Goal: Task Accomplishment & Management: Use online tool/utility

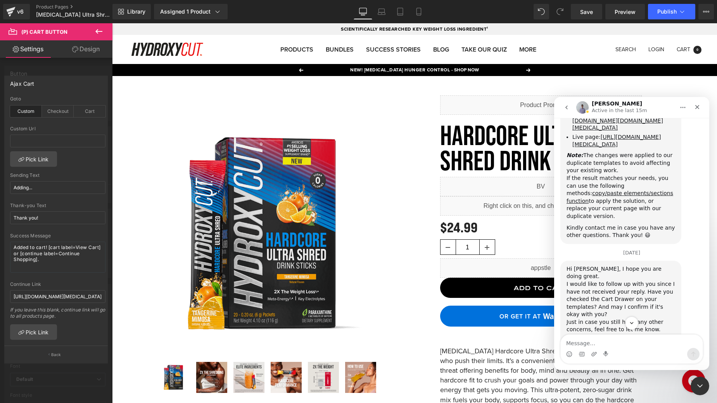
scroll to position [2718, 0]
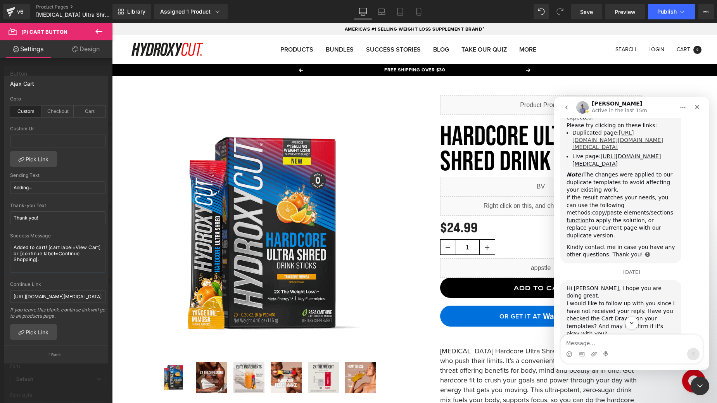
click at [599, 140] on link "https://app.gempages.net/editor?id=1757986505&type=template-product&page=produc…" at bounding box center [617, 140] width 91 height 21
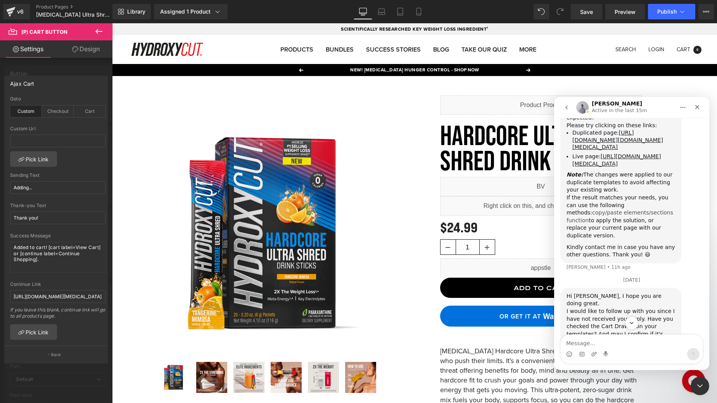
click at [610, 223] on link "copy/paste elements/sections function" at bounding box center [620, 216] width 107 height 14
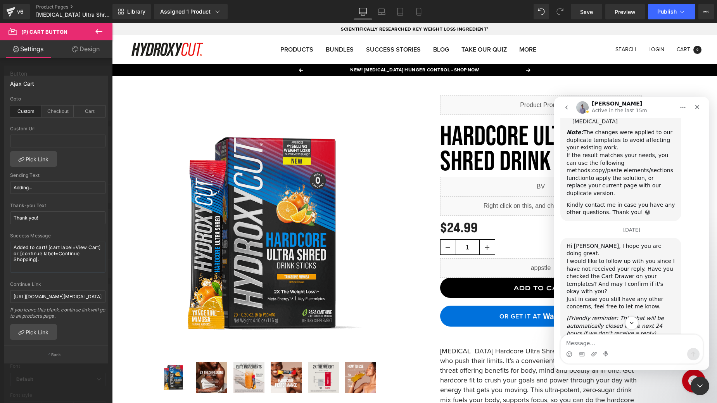
scroll to position [2827, 0]
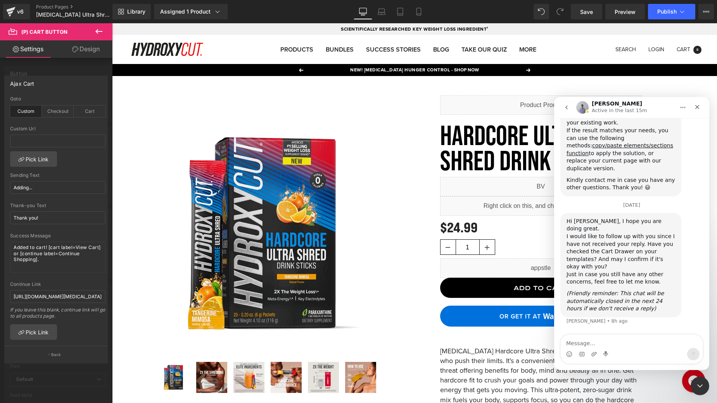
click at [600, 348] on div "Intercom messenger" at bounding box center [632, 354] width 142 height 12
click at [604, 344] on textarea "Message…" at bounding box center [632, 341] width 142 height 13
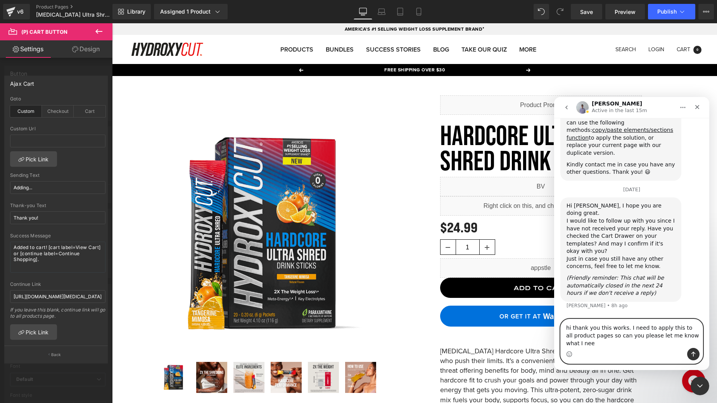
scroll to position [2843, 0]
type textarea "hi thank you this works. I need to apply this to all product pages so can you p…"
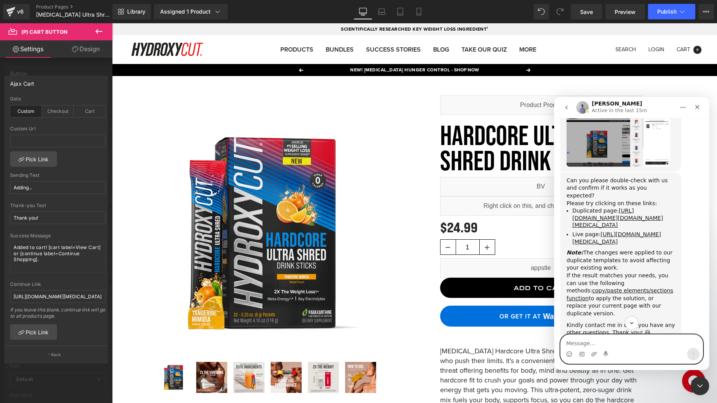
scroll to position [2608, 0]
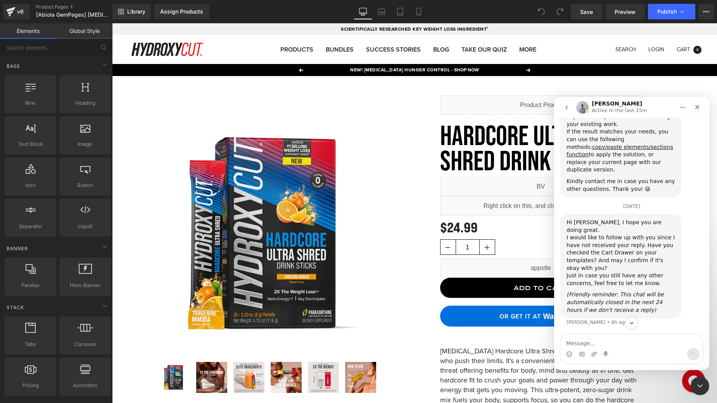
scroll to position [2690, 0]
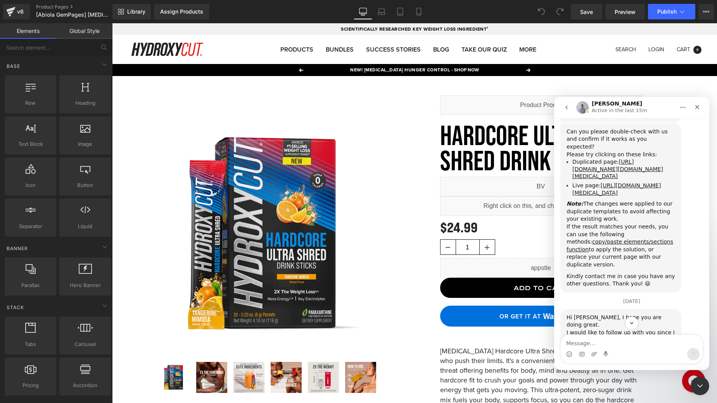
click at [620, 11] on div at bounding box center [358, 190] width 717 height 380
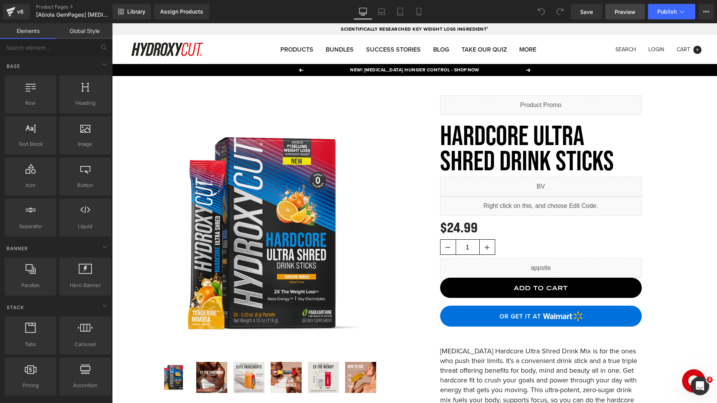
scroll to position [2086, 0]
click at [623, 13] on span "Preview" at bounding box center [625, 12] width 21 height 8
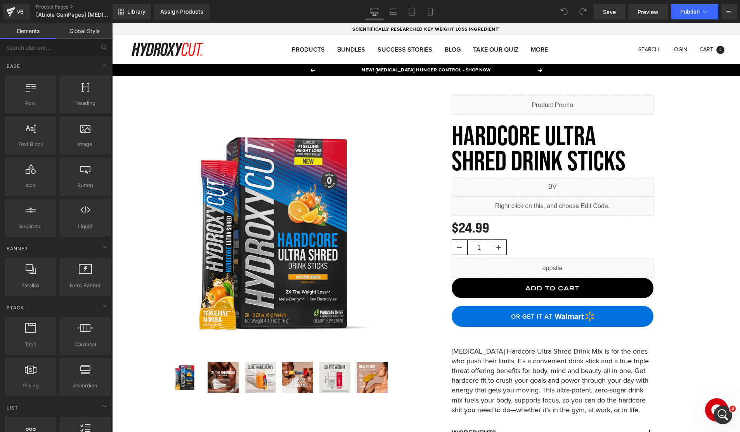
scroll to position [2866, 0]
click at [717, 403] on icon "Open Intercom Messenger" at bounding box center [721, 413] width 13 height 13
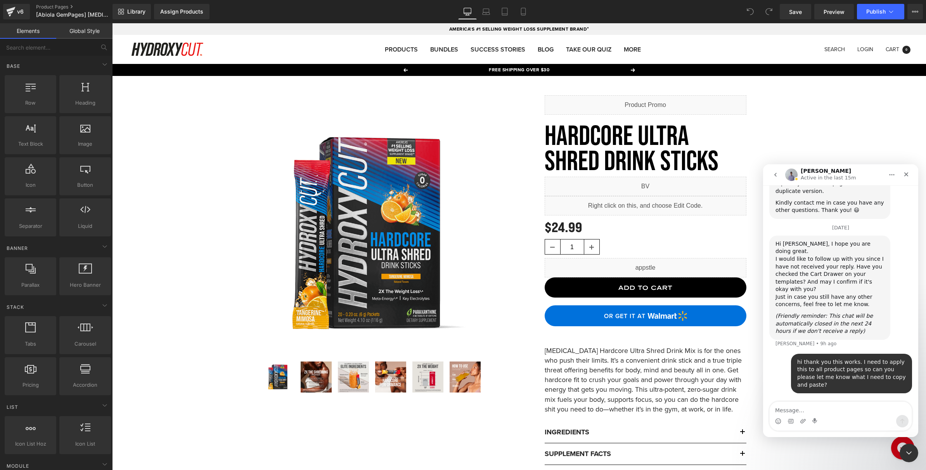
click at [717, 16] on div at bounding box center [463, 223] width 926 height 447
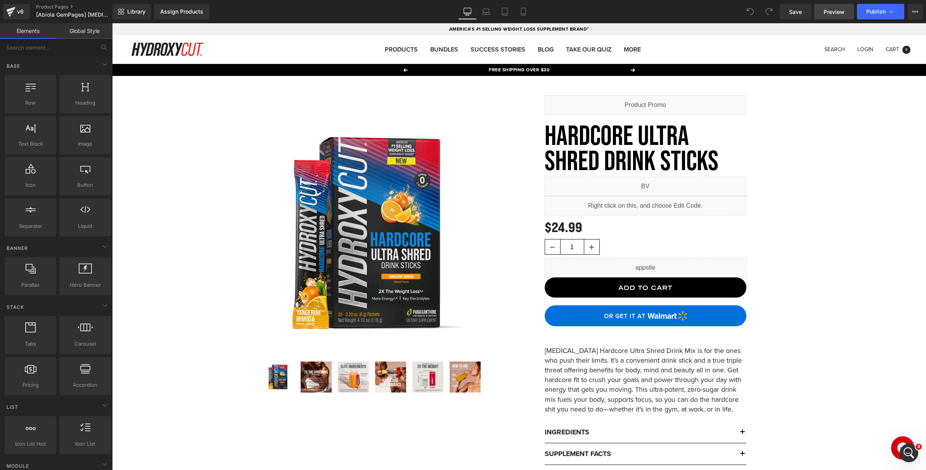
click at [717, 14] on span "Preview" at bounding box center [833, 12] width 21 height 8
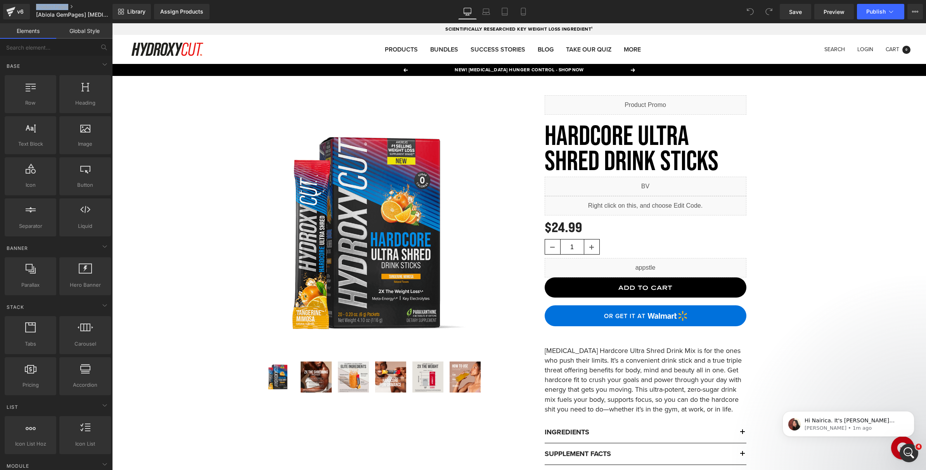
scroll to position [2952, 0]
click at [717, 403] on p "Anita • 1m ago" at bounding box center [854, 428] width 100 height 7
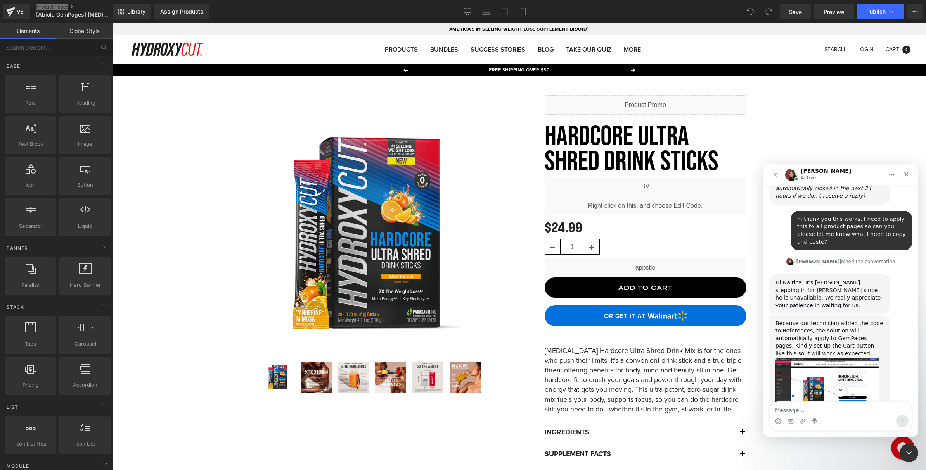
scroll to position [3021, 0]
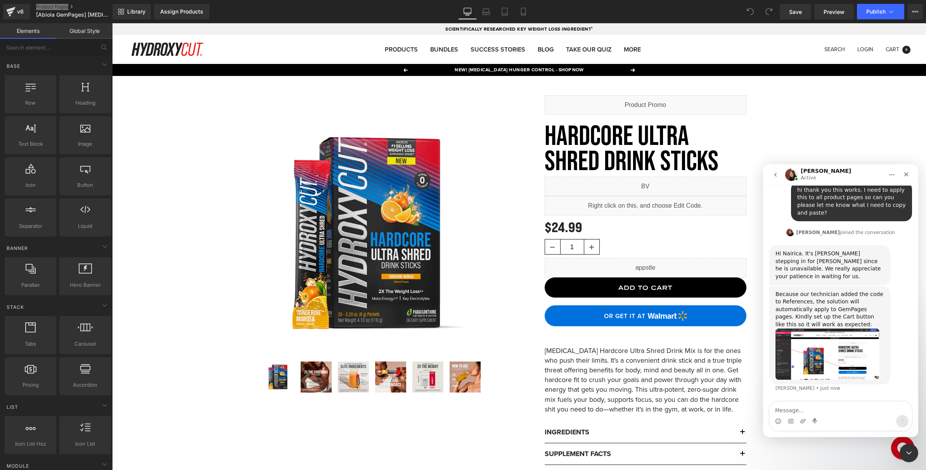
click at [717, 351] on img "Anita says…" at bounding box center [827, 354] width 104 height 51
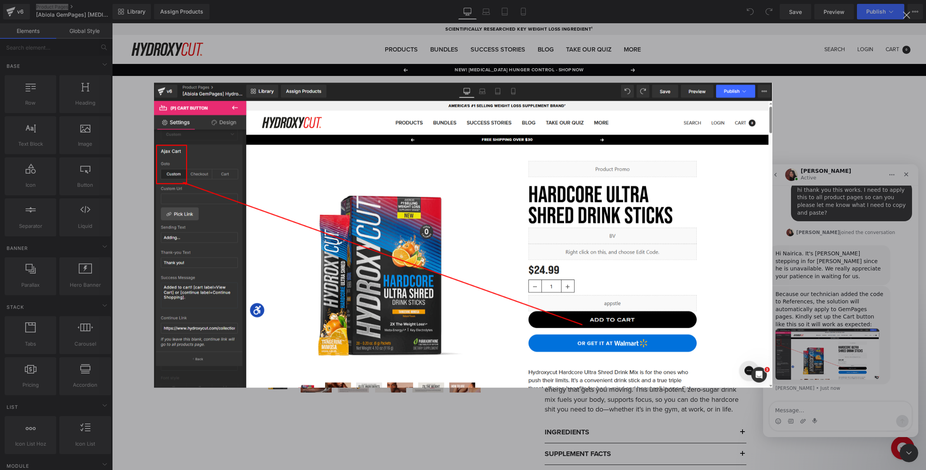
scroll to position [0, 0]
click at [717, 351] on div "Intercom messenger" at bounding box center [463, 235] width 926 height 470
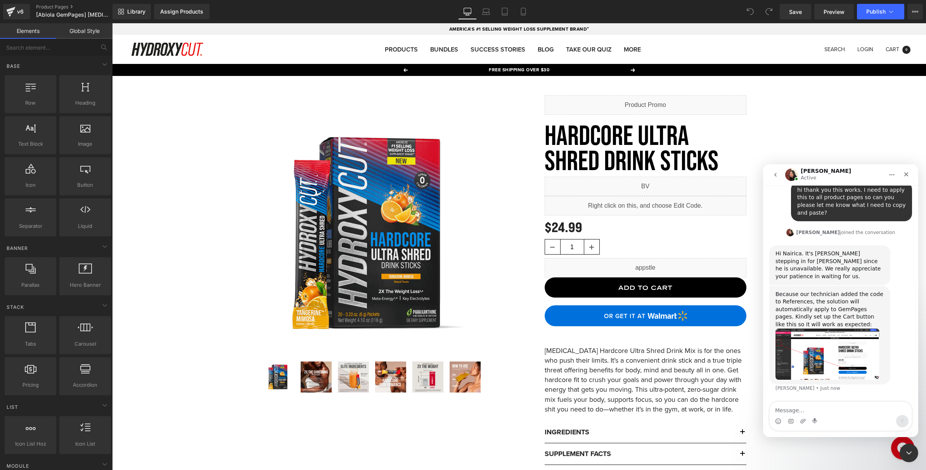
click at [55, 5] on div at bounding box center [463, 223] width 926 height 447
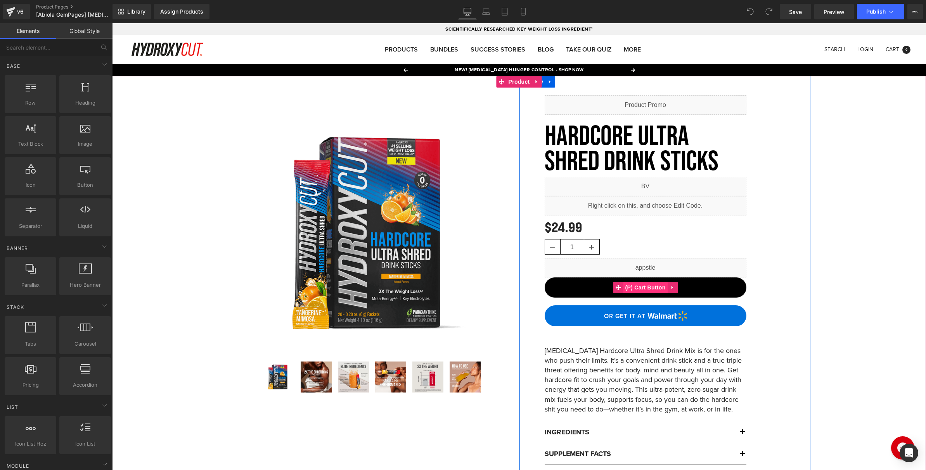
click at [642, 286] on span "(P) Cart Button" at bounding box center [645, 288] width 44 height 12
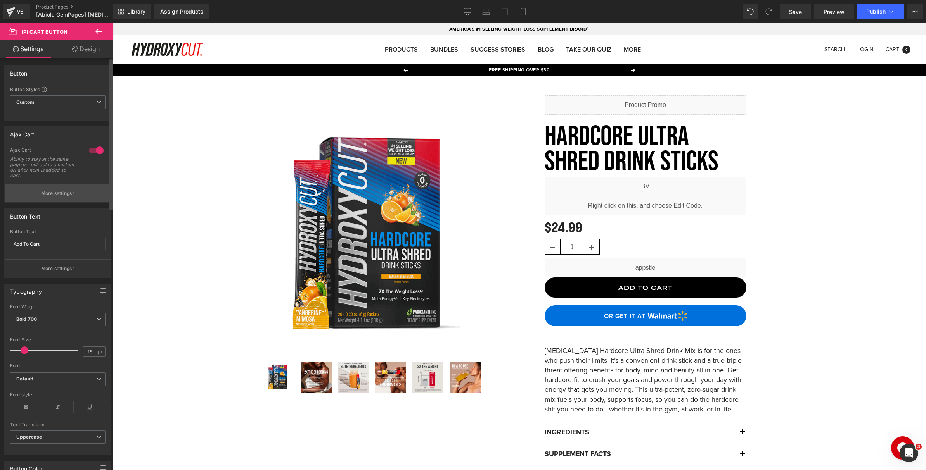
click at [63, 194] on p "More settings" at bounding box center [56, 193] width 31 height 7
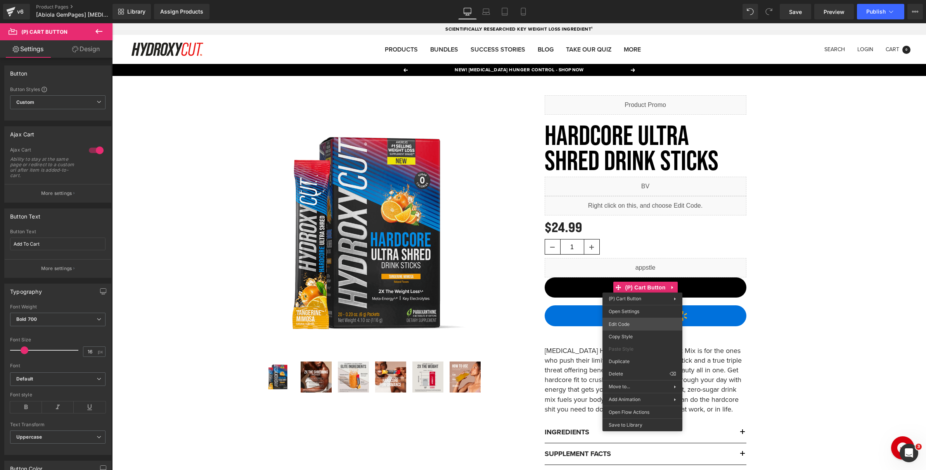
click at [620, 0] on div "(P) Cart Button You are previewing how the will restyle your page. You can not …" at bounding box center [463, 0] width 926 height 0
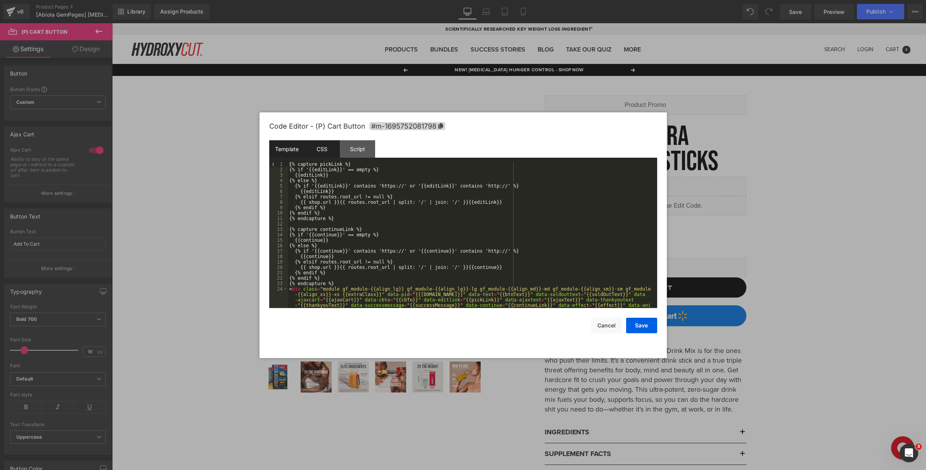
click at [318, 150] on div "CSS" at bounding box center [321, 148] width 35 height 17
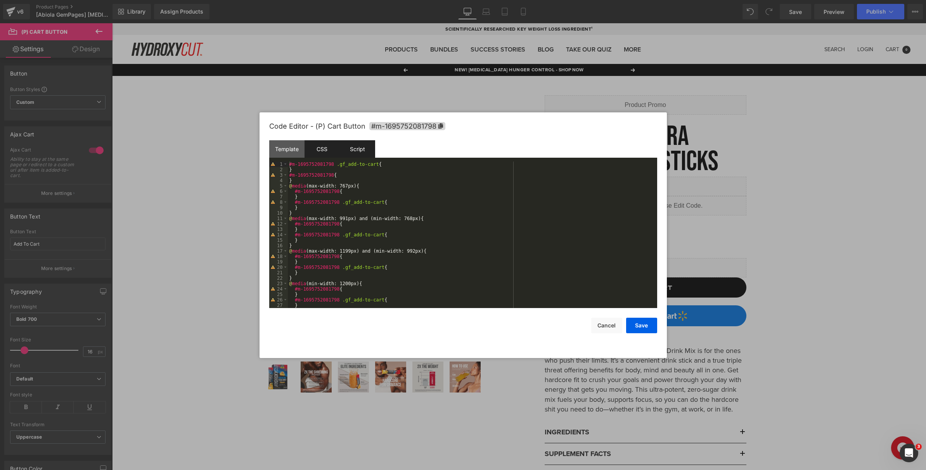
click at [353, 151] on div "Script" at bounding box center [357, 148] width 35 height 17
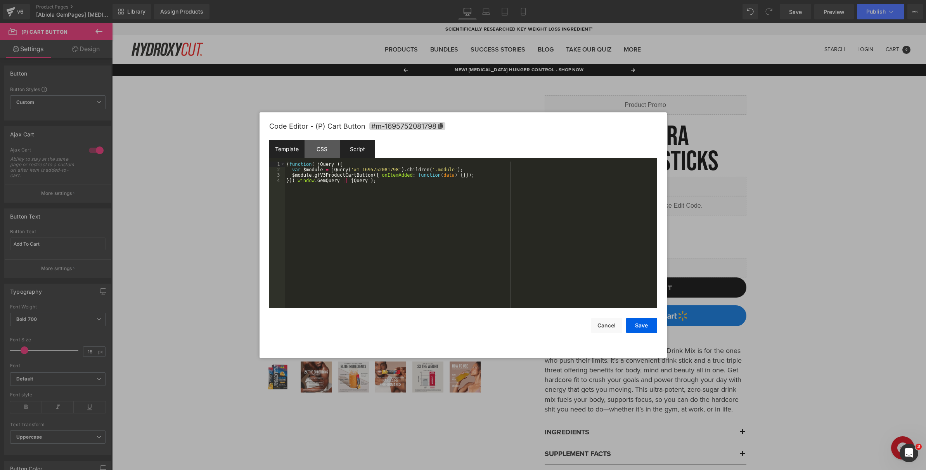
click at [282, 150] on div "Template" at bounding box center [286, 148] width 35 height 17
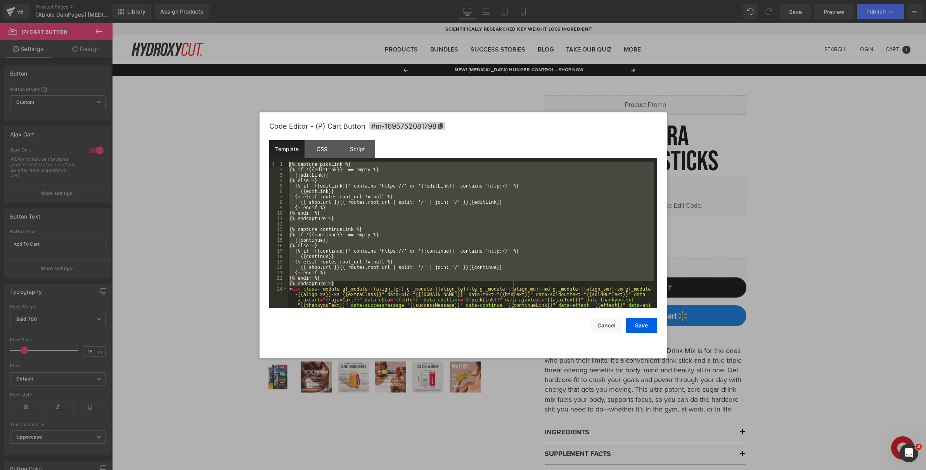
drag, startPoint x: 344, startPoint y: 284, endPoint x: 266, endPoint y: 144, distance: 160.3
click at [266, 144] on div "Code Editor - (P) Cart Button #m-1695752081798 Template CSS Script Data 1 2 3 4…" at bounding box center [462, 235] width 407 height 246
click at [608, 330] on button "Cancel" at bounding box center [606, 326] width 31 height 16
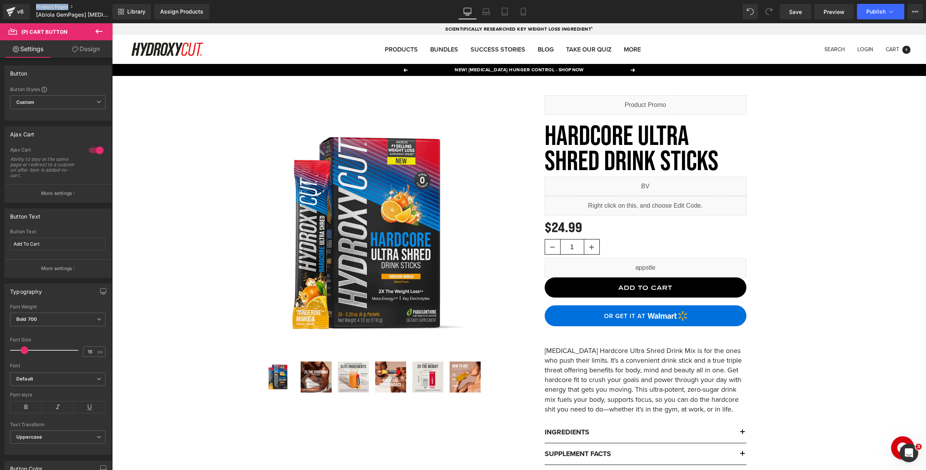
click at [55, 7] on link "Product Pages" at bounding box center [80, 7] width 89 height 6
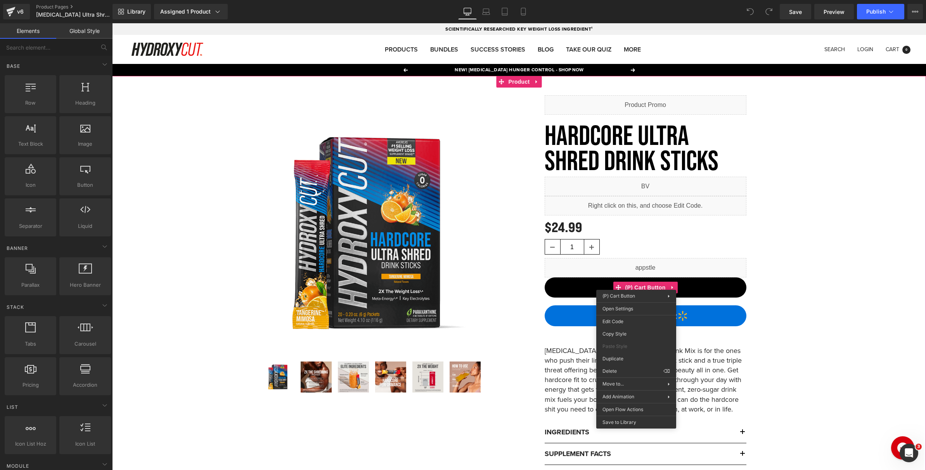
drag, startPoint x: 859, startPoint y: 262, endPoint x: 774, endPoint y: 278, distance: 86.1
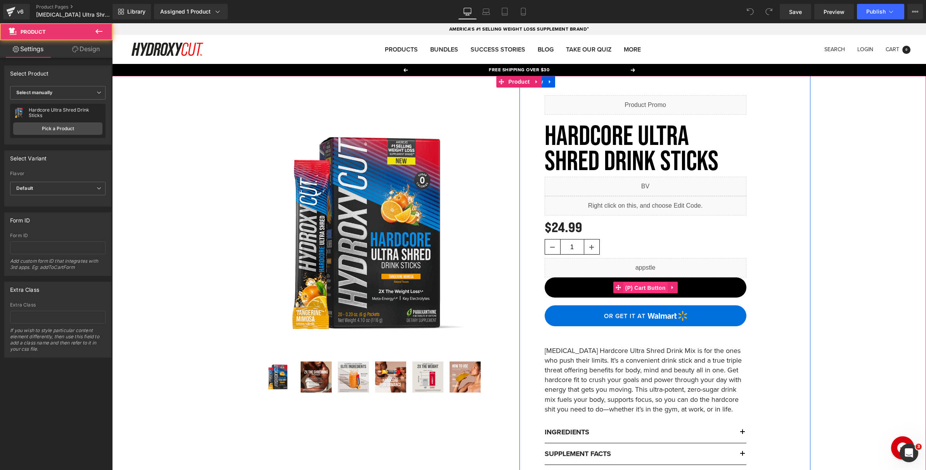
click at [649, 286] on span "(P) Cart Button" at bounding box center [645, 288] width 44 height 12
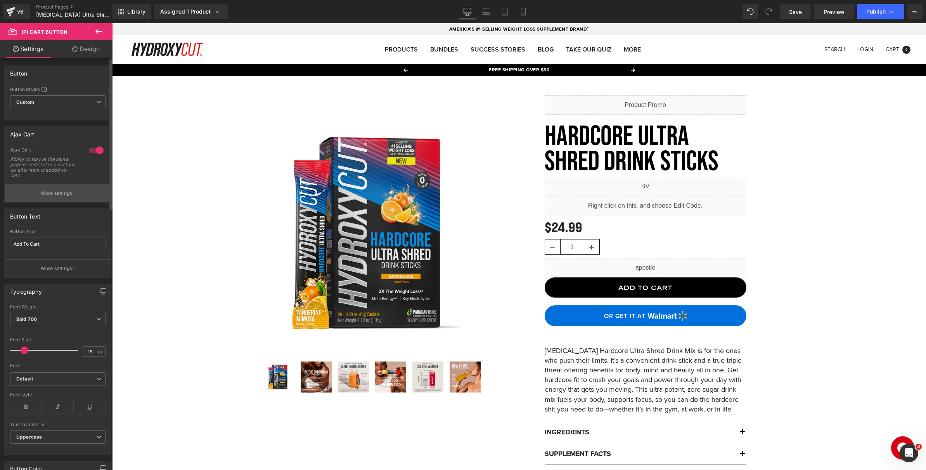
click at [67, 192] on p "More settings" at bounding box center [56, 193] width 31 height 7
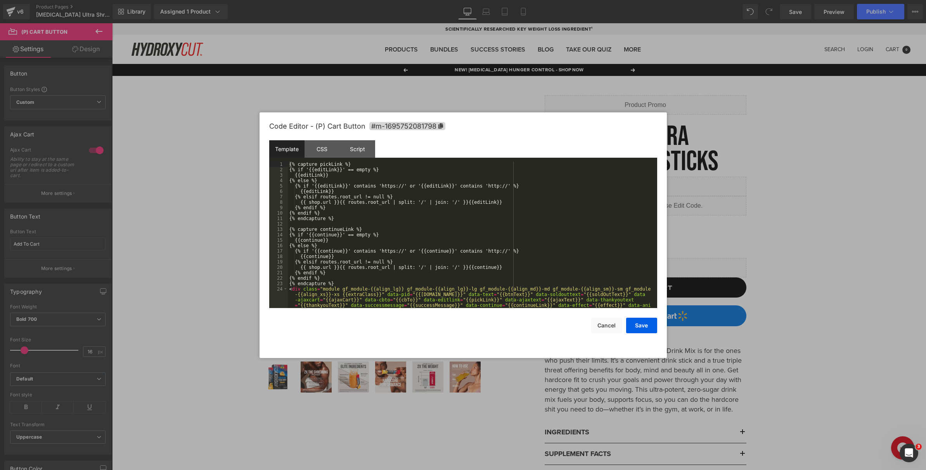
click at [617, 0] on div "(P) Cart Button You are previewing how the will restyle your page. You can not …" at bounding box center [463, 0] width 926 height 0
click at [598, 322] on button "Cancel" at bounding box center [606, 326] width 31 height 16
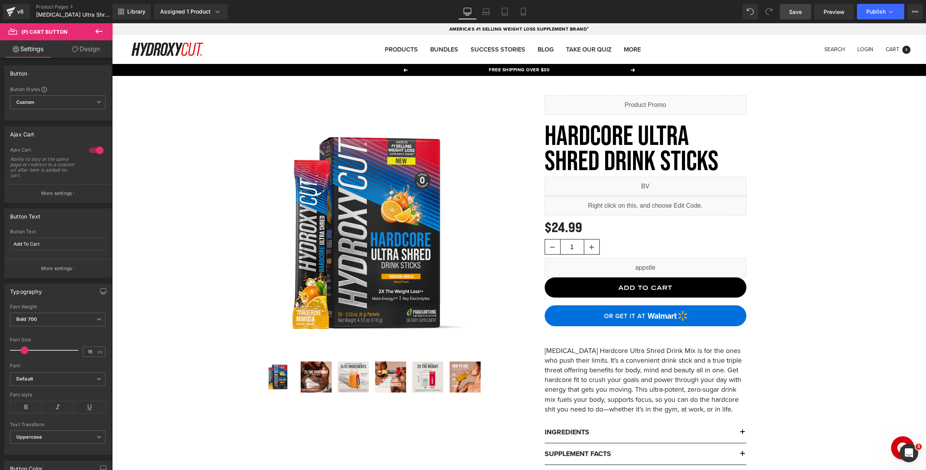
click at [783, 12] on link "Save" at bounding box center [795, 12] width 31 height 16
click at [828, 9] on span "Preview" at bounding box center [833, 12] width 21 height 8
click at [876, 14] on span "Publish" at bounding box center [875, 12] width 19 height 6
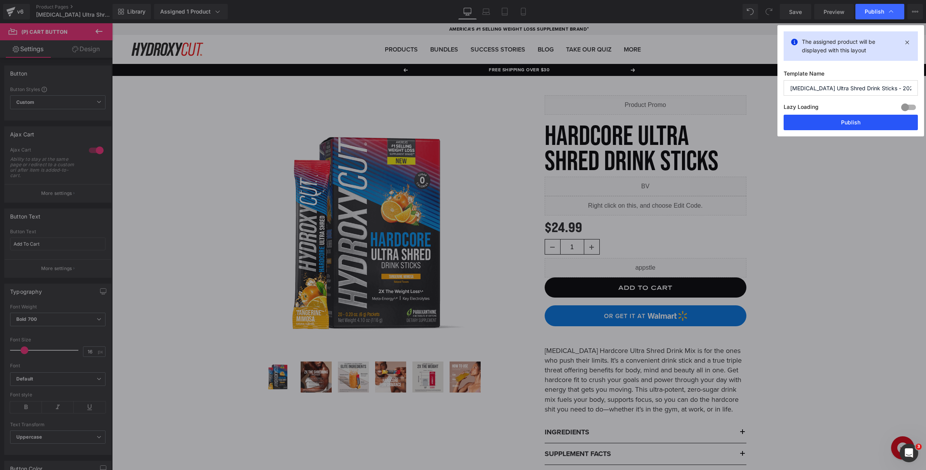
click at [830, 122] on button "Publish" at bounding box center [850, 123] width 134 height 16
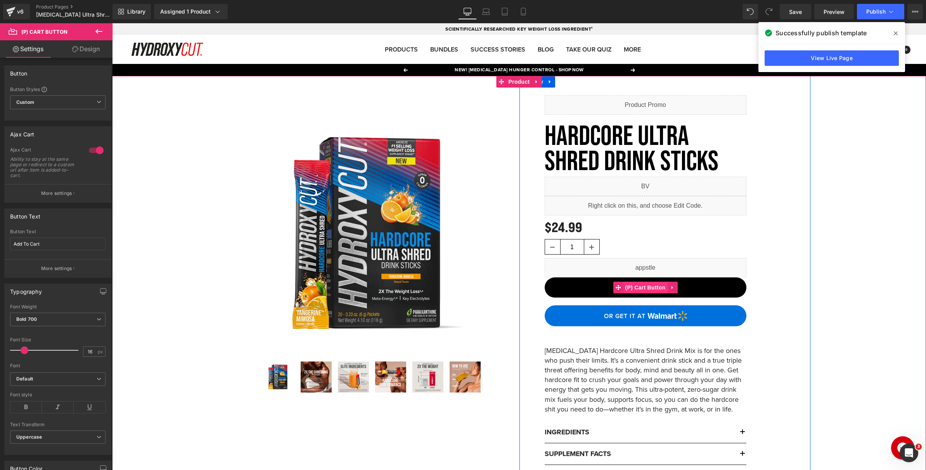
click at [636, 287] on span "(P) Cart Button" at bounding box center [645, 288] width 44 height 12
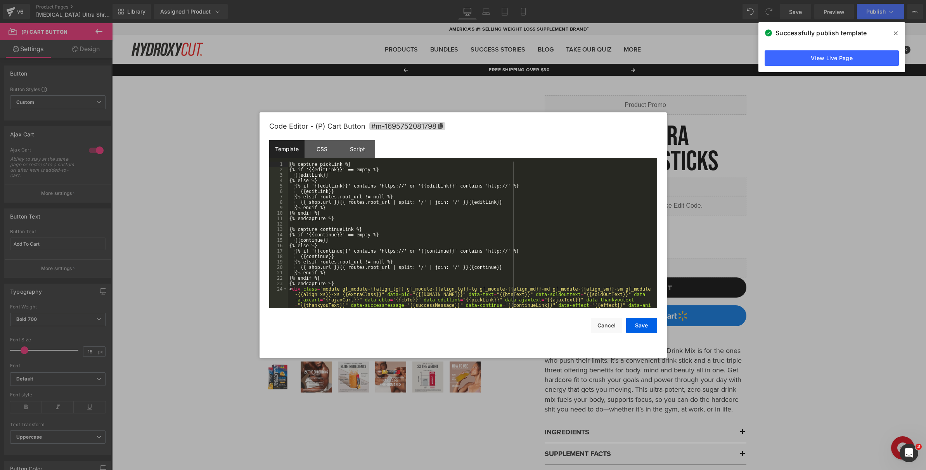
click at [624, 0] on div "(P) Cart Button You are previewing how the will restyle your page. You can not …" at bounding box center [463, 0] width 926 height 0
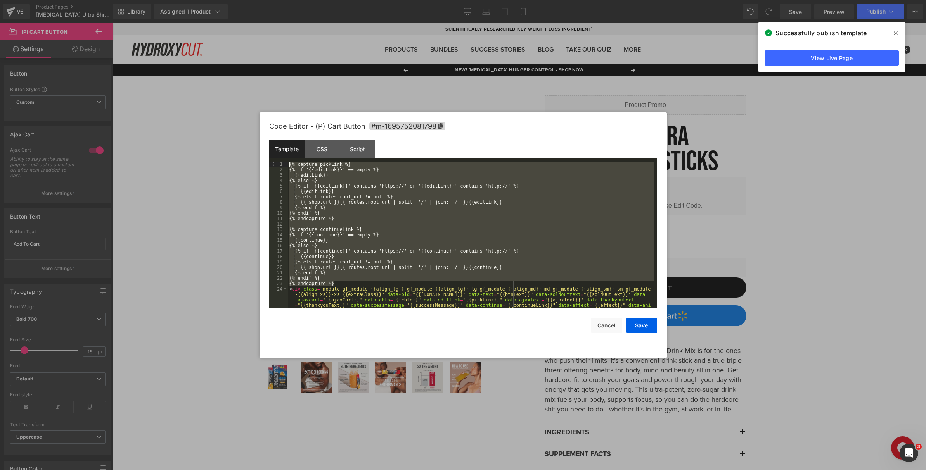
drag, startPoint x: 337, startPoint y: 282, endPoint x: 227, endPoint y: 147, distance: 174.0
click at [227, 147] on body "(P) Cart Button You are previewing how the will restyle your page. You can not …" at bounding box center [463, 235] width 926 height 470
click at [604, 324] on button "Cancel" at bounding box center [606, 326] width 31 height 16
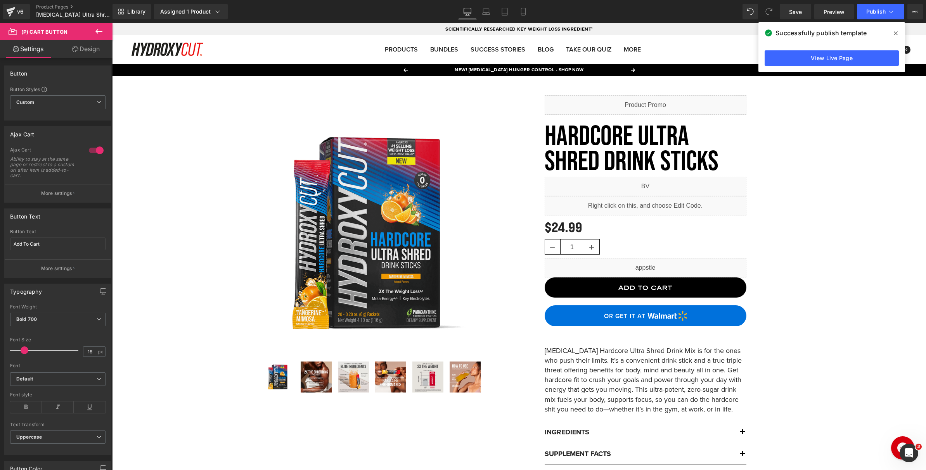
click at [899, 32] on span at bounding box center [895, 33] width 12 height 12
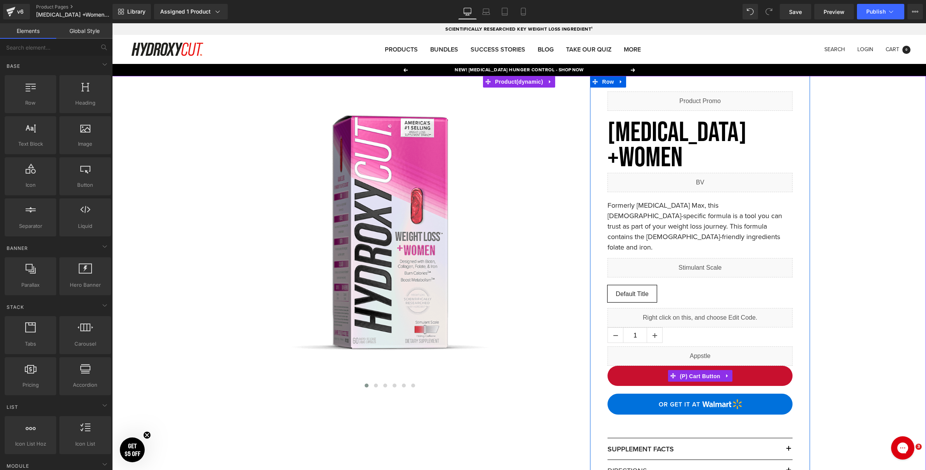
click at [696, 371] on span "(P) Cart Button" at bounding box center [700, 377] width 44 height 12
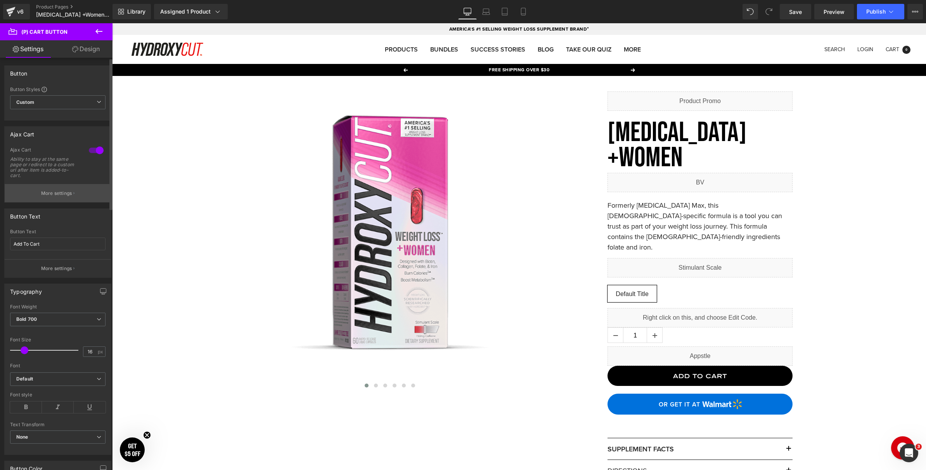
click at [65, 194] on p "More settings" at bounding box center [56, 193] width 31 height 7
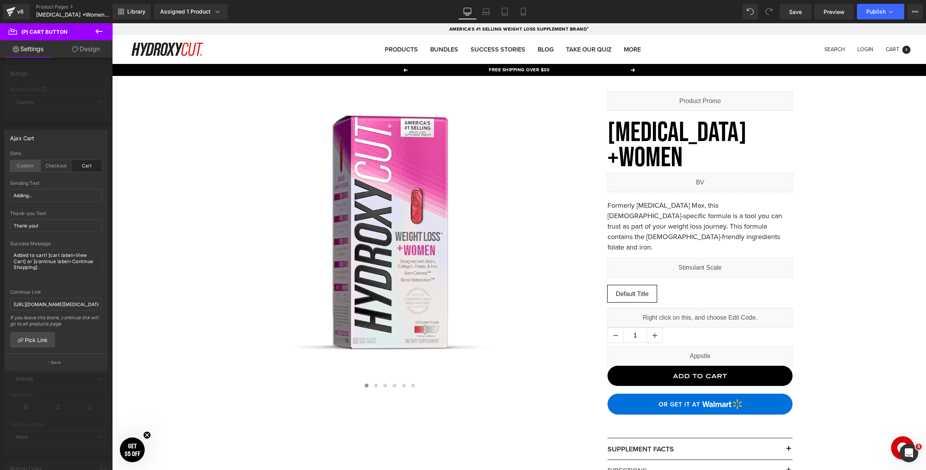
click at [20, 166] on div "Custom" at bounding box center [25, 166] width 31 height 12
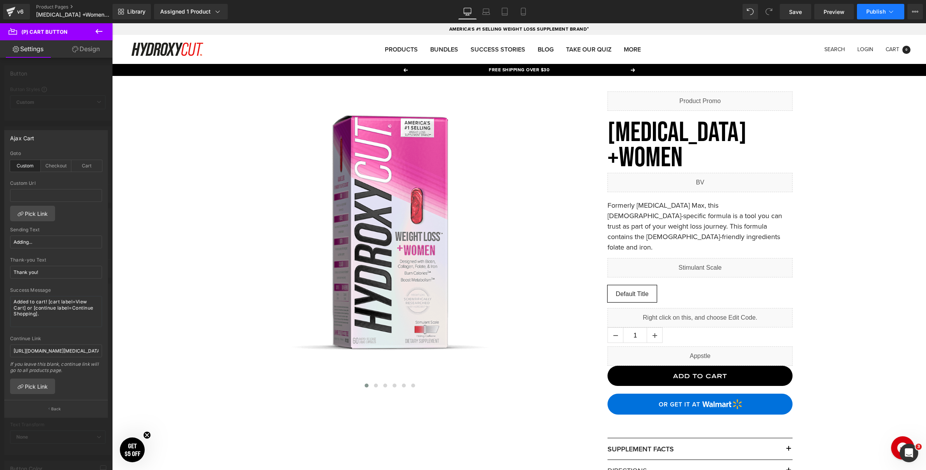
click at [865, 19] on button "Publish" at bounding box center [880, 12] width 47 height 16
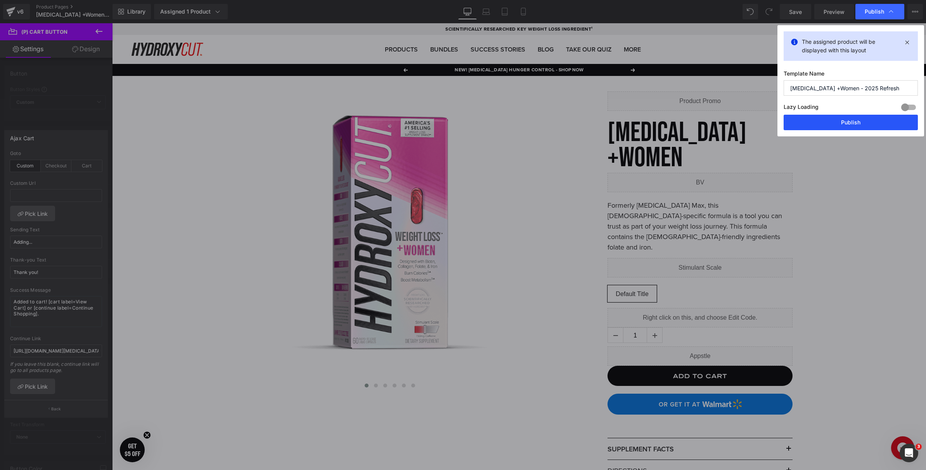
drag, startPoint x: 830, startPoint y: 117, endPoint x: 728, endPoint y: 68, distance: 112.8
click at [830, 117] on button "Publish" at bounding box center [850, 123] width 134 height 16
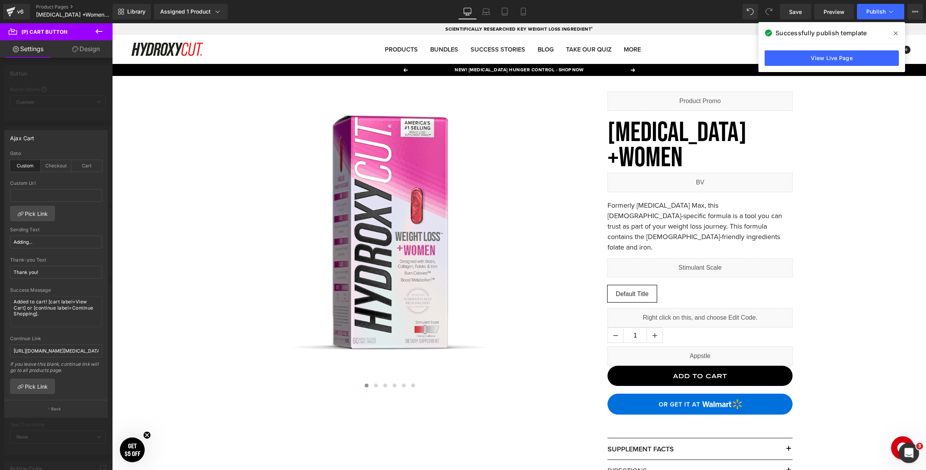
click at [908, 450] on icon "Open Intercom Messenger" at bounding box center [907, 452] width 5 height 6
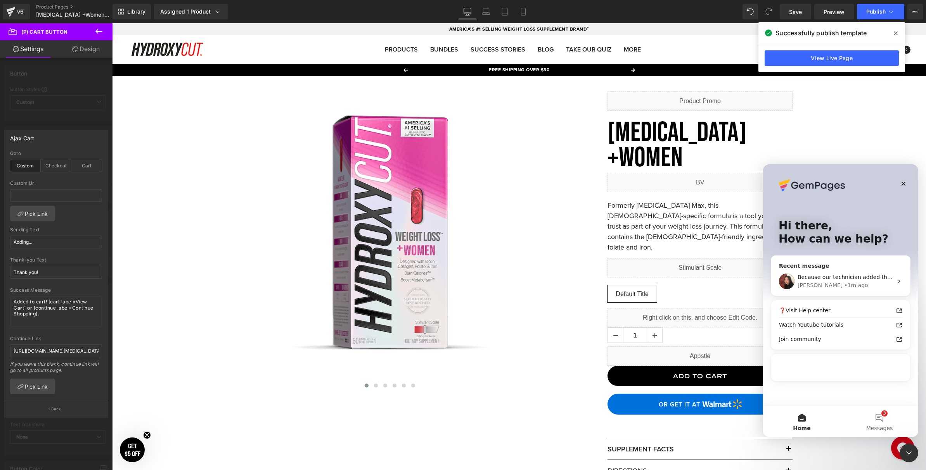
click at [833, 273] on div "Because our technician added the code to References, the solution will automati…" at bounding box center [840, 281] width 139 height 29
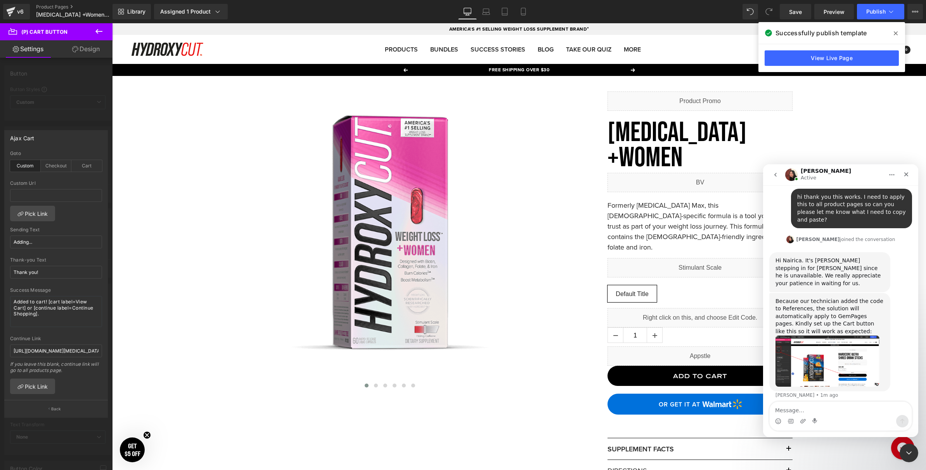
scroll to position [3021, 0]
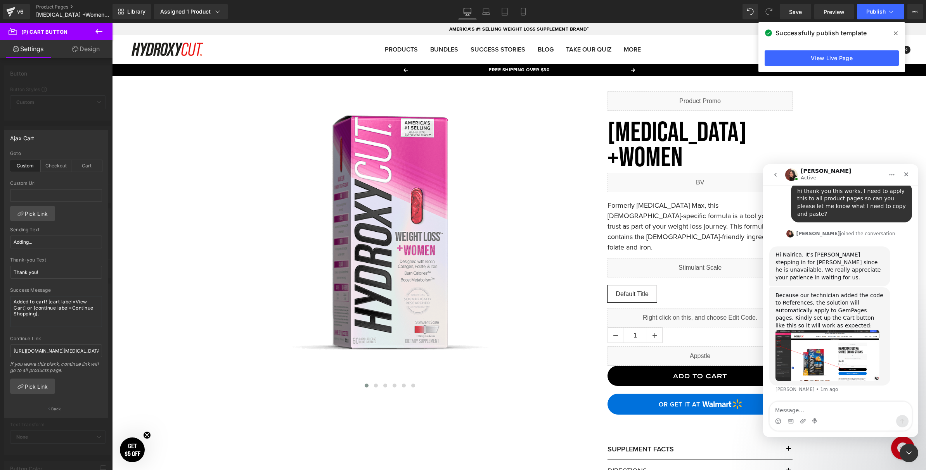
click at [806, 415] on textarea "Message…" at bounding box center [841, 408] width 142 height 13
type textarea "that's fantastic thank you so much"
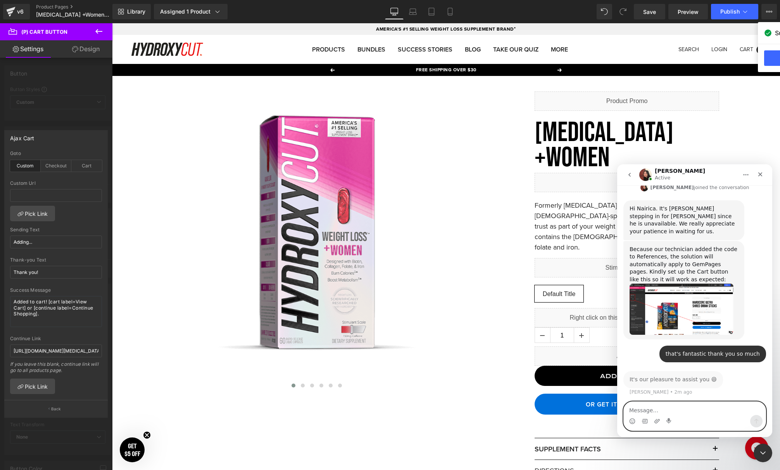
scroll to position [3068, 0]
click at [62, 8] on div at bounding box center [390, 223] width 780 height 447
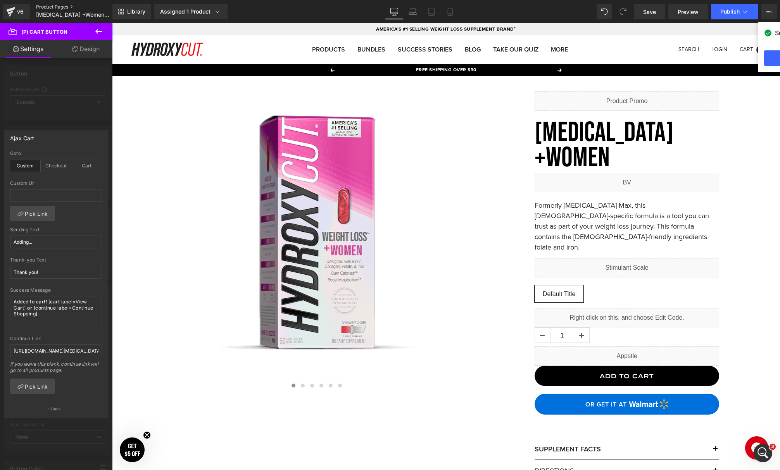
scroll to position [1, 0]
click at [51, 9] on link "Product Pages" at bounding box center [80, 7] width 89 height 6
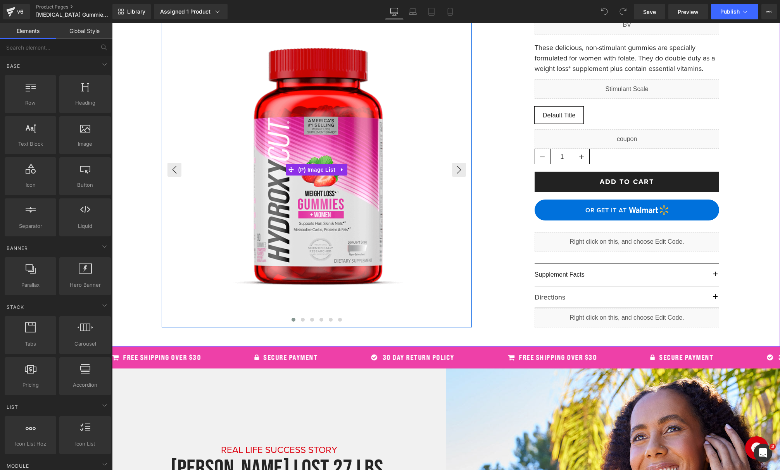
scroll to position [199, 0]
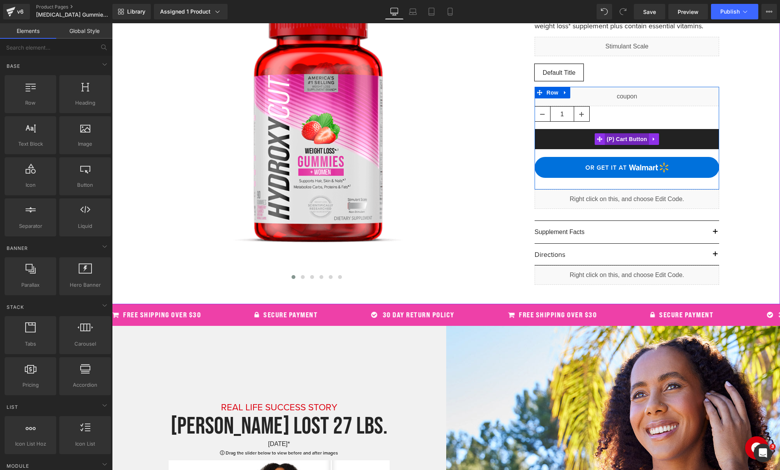
click at [626, 141] on span "(P) Cart Button" at bounding box center [627, 139] width 44 height 12
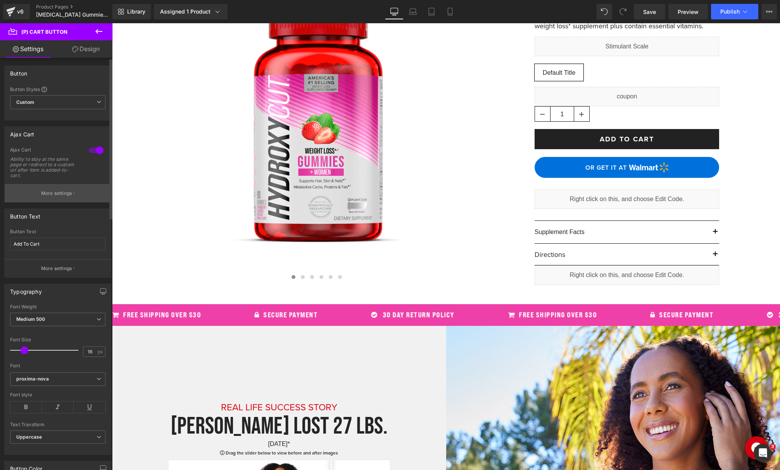
click at [64, 194] on p "More settings" at bounding box center [56, 193] width 31 height 7
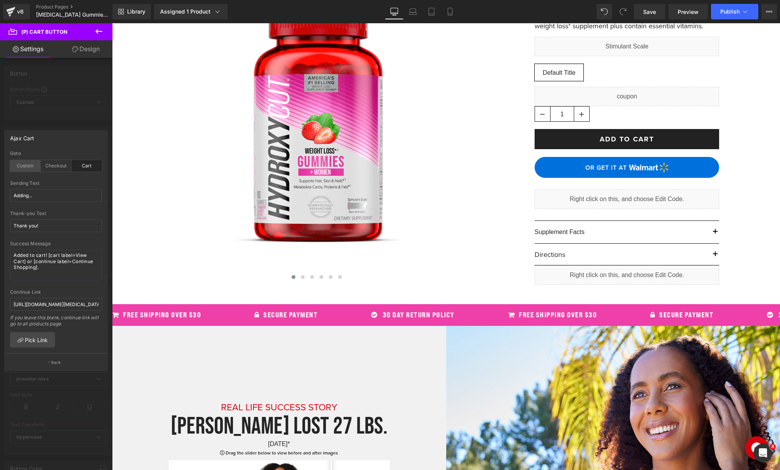
click at [18, 167] on div "Custom" at bounding box center [25, 166] width 31 height 12
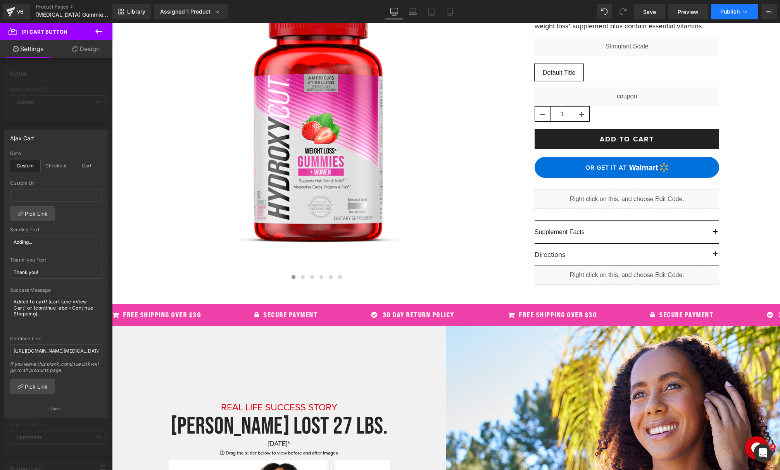
click at [730, 13] on span "Publish" at bounding box center [730, 12] width 19 height 6
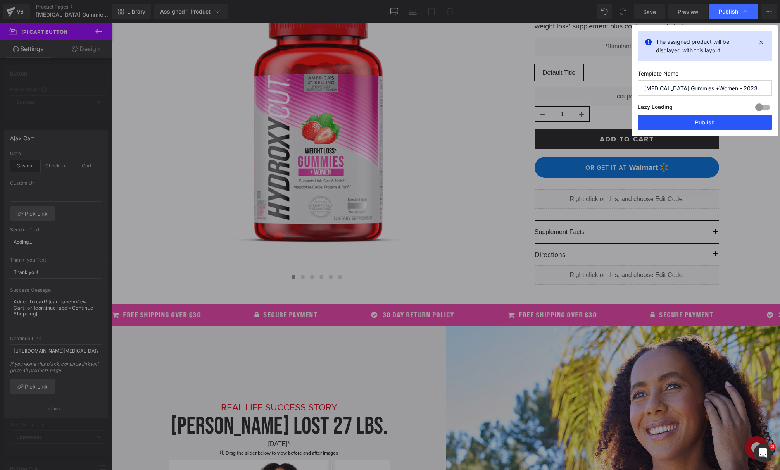
click at [702, 121] on button "Publish" at bounding box center [705, 123] width 134 height 16
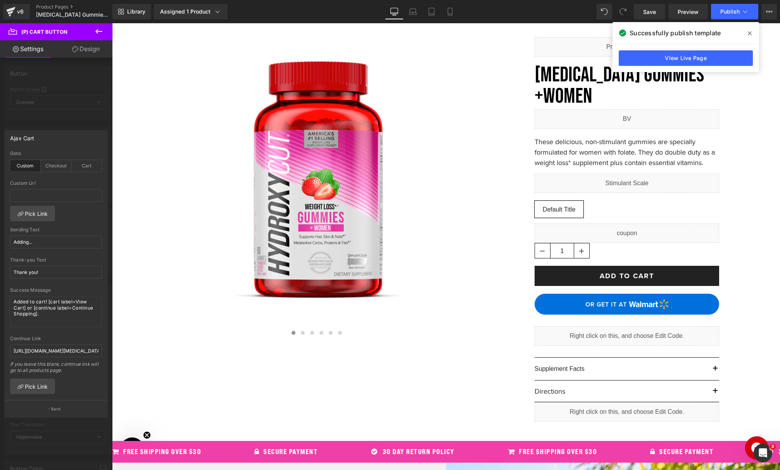
scroll to position [0, 0]
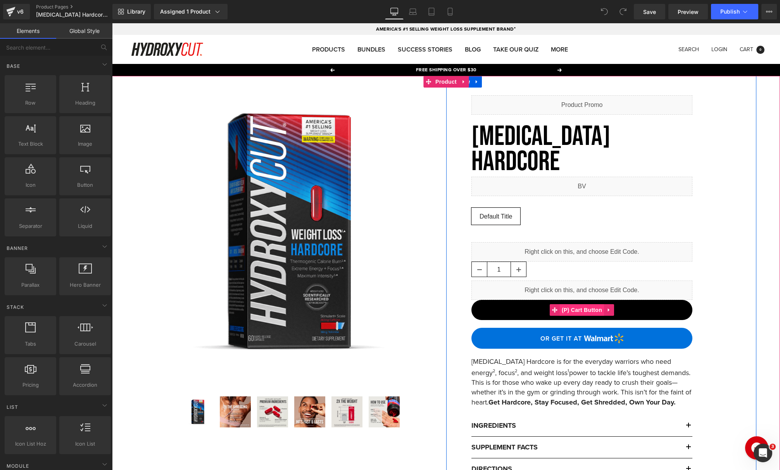
click at [575, 304] on span "(P) Cart Button" at bounding box center [582, 310] width 44 height 12
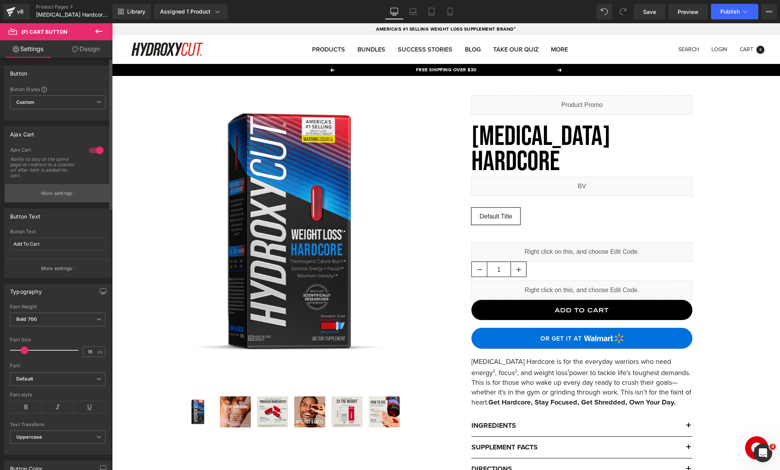
click at [61, 195] on p "More settings" at bounding box center [56, 193] width 31 height 7
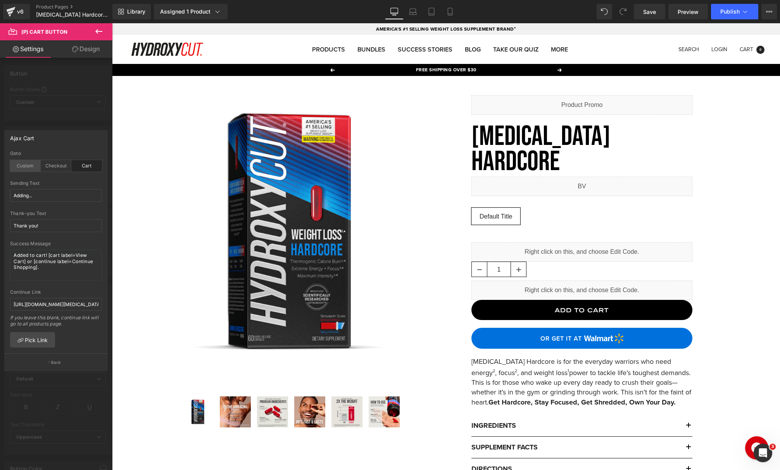
click at [29, 169] on div "Custom" at bounding box center [25, 166] width 31 height 12
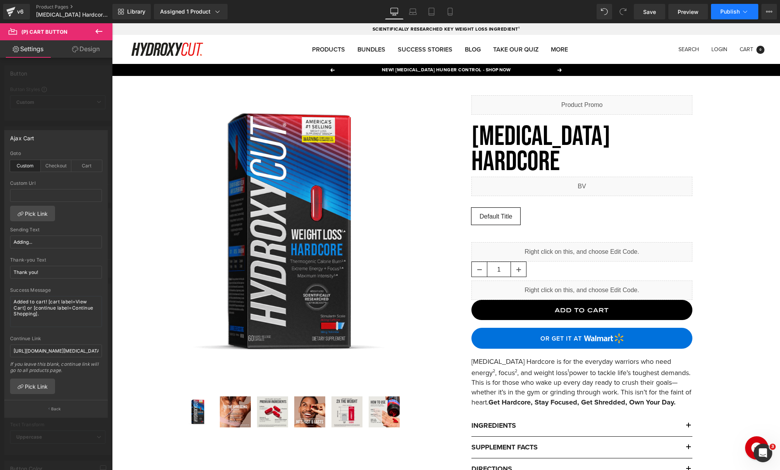
click at [727, 10] on span "Publish" at bounding box center [730, 12] width 19 height 6
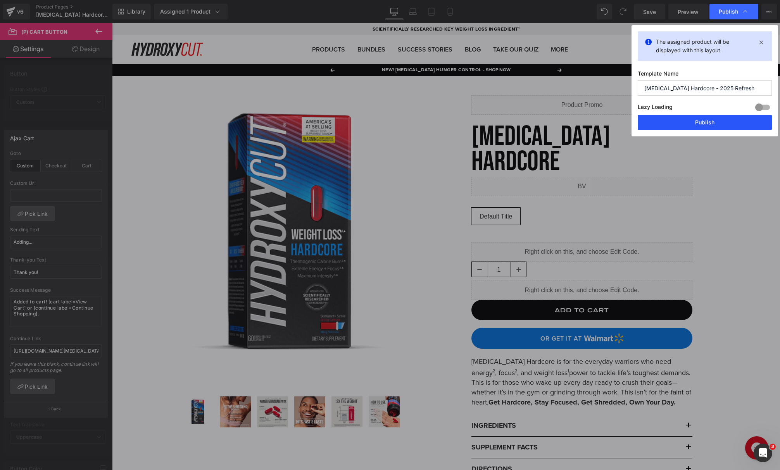
click at [695, 119] on button "Publish" at bounding box center [705, 123] width 134 height 16
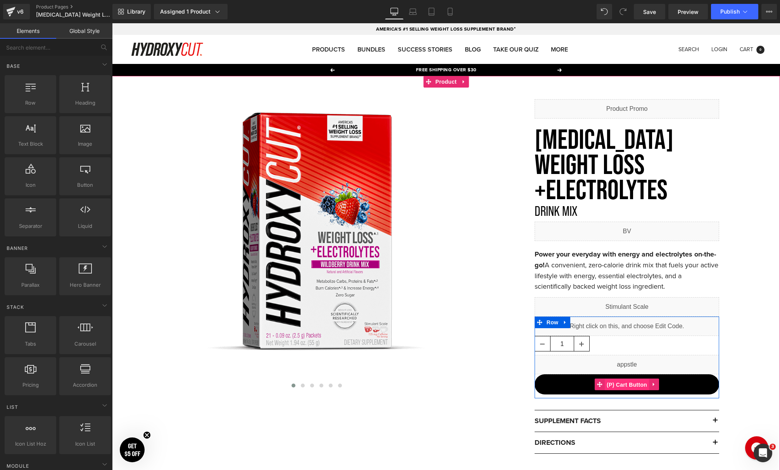
click at [632, 379] on span "(P) Cart Button" at bounding box center [627, 385] width 44 height 12
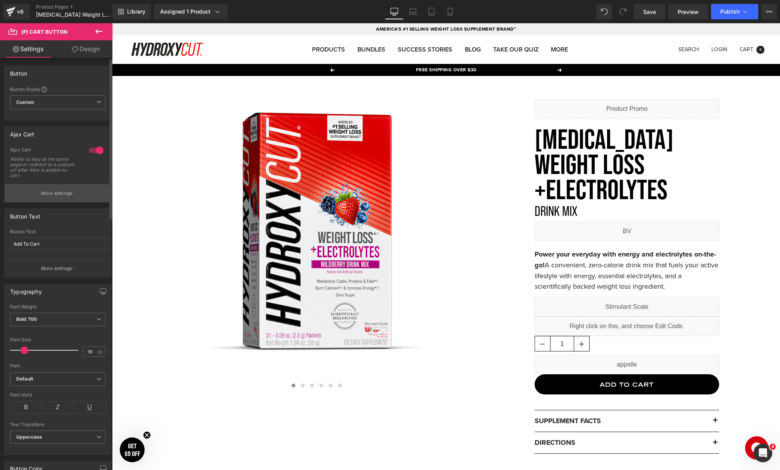
click at [61, 195] on p "More settings" at bounding box center [56, 193] width 31 height 7
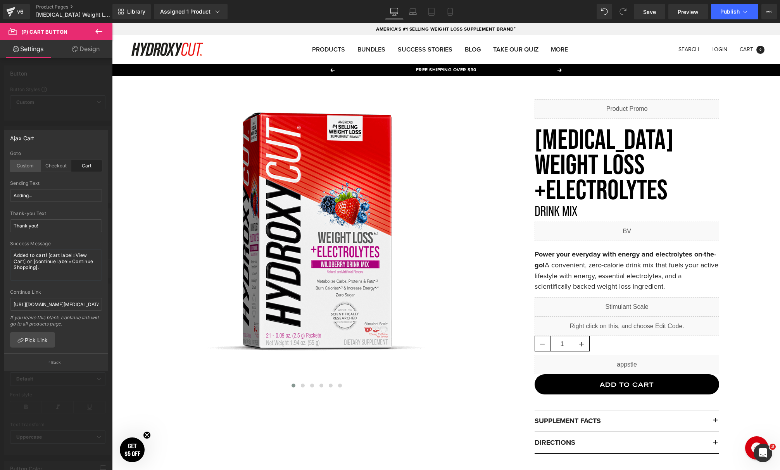
click at [31, 166] on div "Custom" at bounding box center [25, 166] width 31 height 12
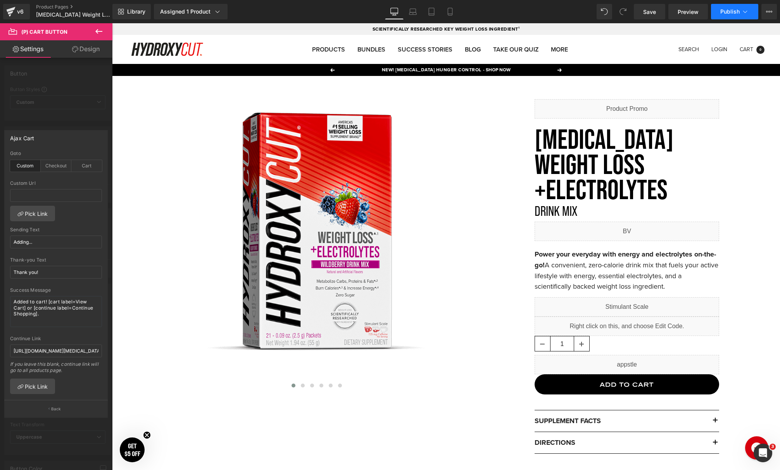
click at [732, 7] on button "Publish" at bounding box center [734, 12] width 47 height 16
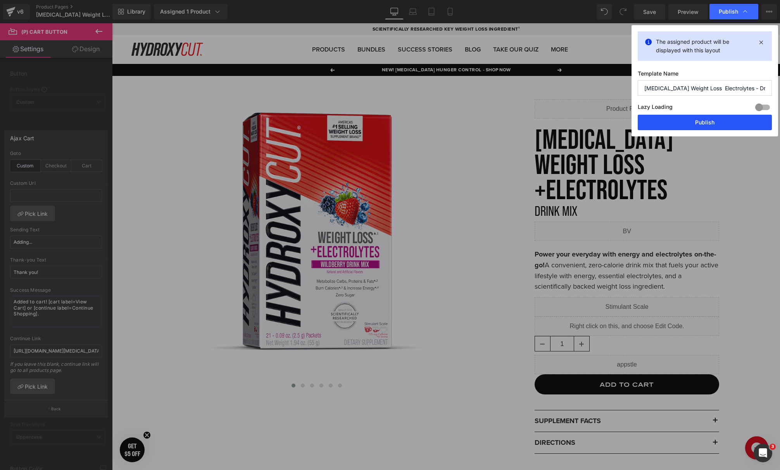
drag, startPoint x: 702, startPoint y: 121, endPoint x: 590, endPoint y: 98, distance: 114.5
click at [702, 121] on button "Publish" at bounding box center [705, 123] width 134 height 16
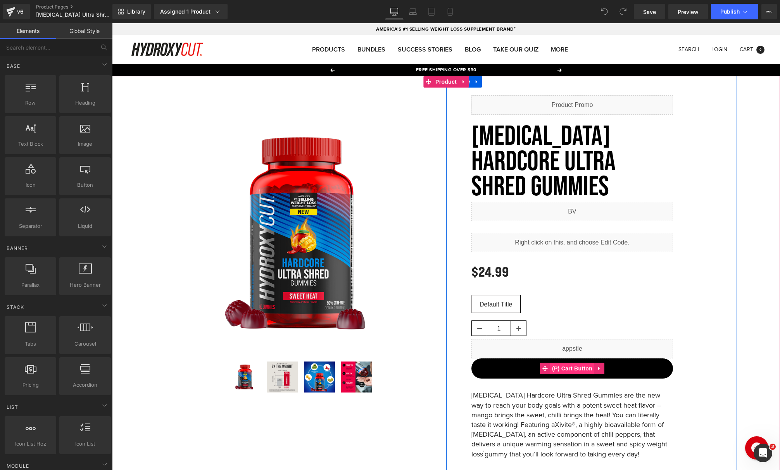
click at [569, 370] on span "(P) Cart Button" at bounding box center [572, 369] width 44 height 12
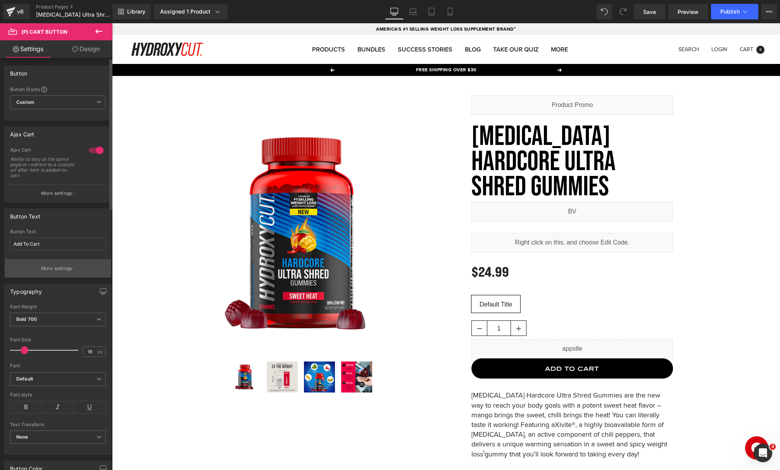
click at [48, 272] on p "More settings" at bounding box center [56, 268] width 31 height 7
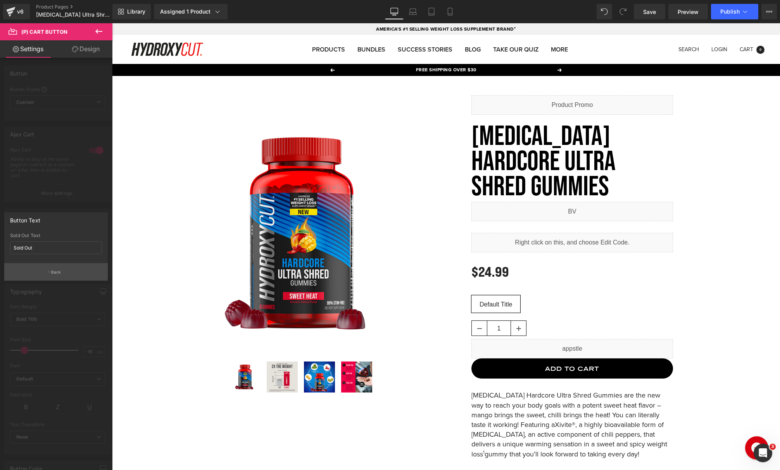
click at [49, 271] on icon "button" at bounding box center [48, 272] width 1 height 2
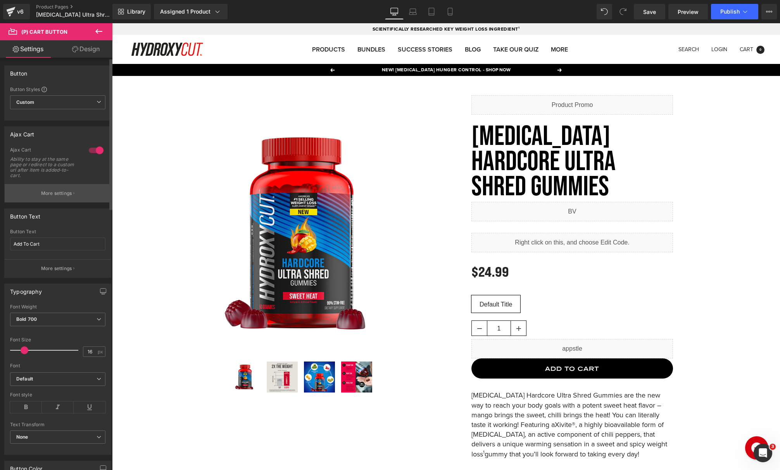
click at [60, 191] on p "More settings" at bounding box center [56, 193] width 31 height 7
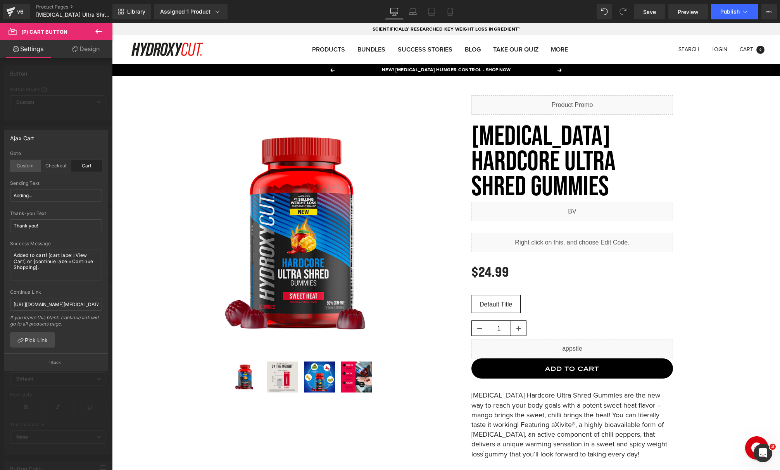
click at [15, 162] on div "Custom" at bounding box center [25, 166] width 31 height 12
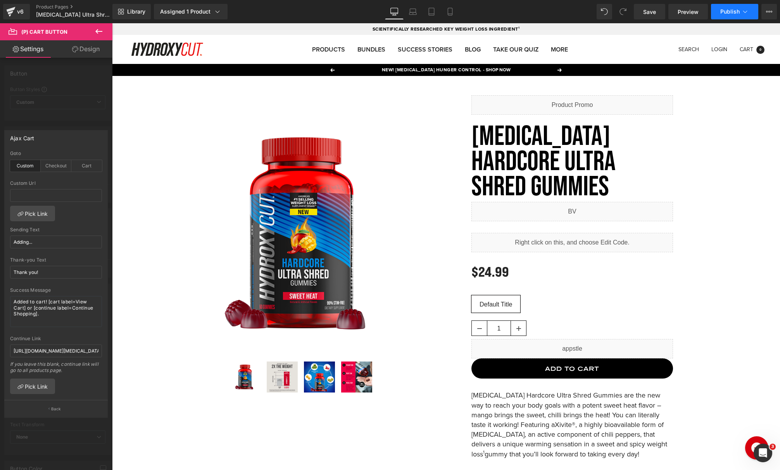
click at [729, 15] on button "Publish" at bounding box center [734, 12] width 47 height 16
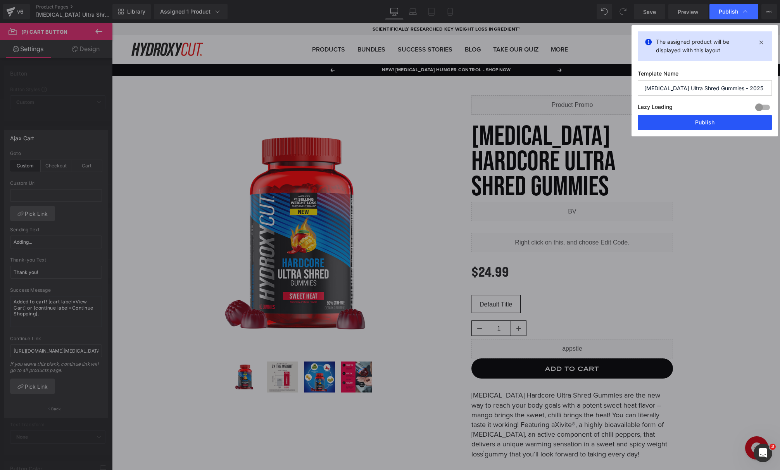
click at [688, 115] on button "Publish" at bounding box center [705, 123] width 134 height 16
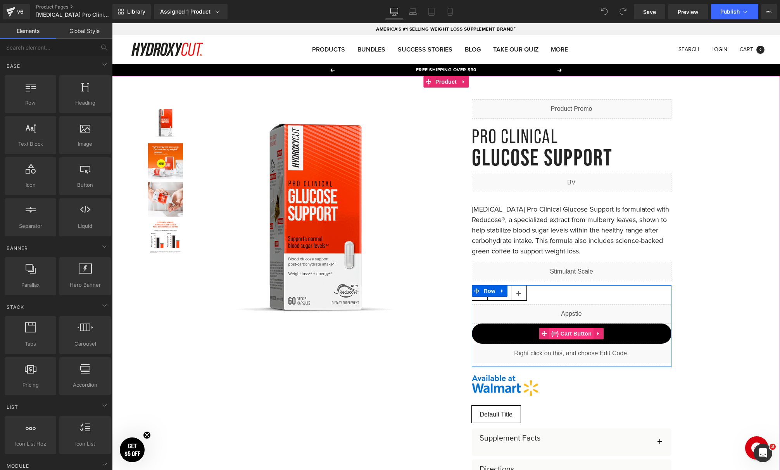
click at [574, 336] on span "(P) Cart Button" at bounding box center [572, 334] width 44 height 12
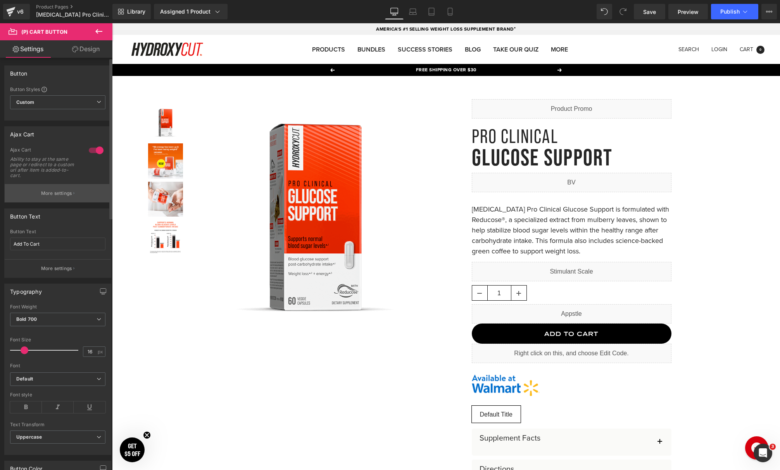
click at [64, 192] on p "More settings" at bounding box center [56, 193] width 31 height 7
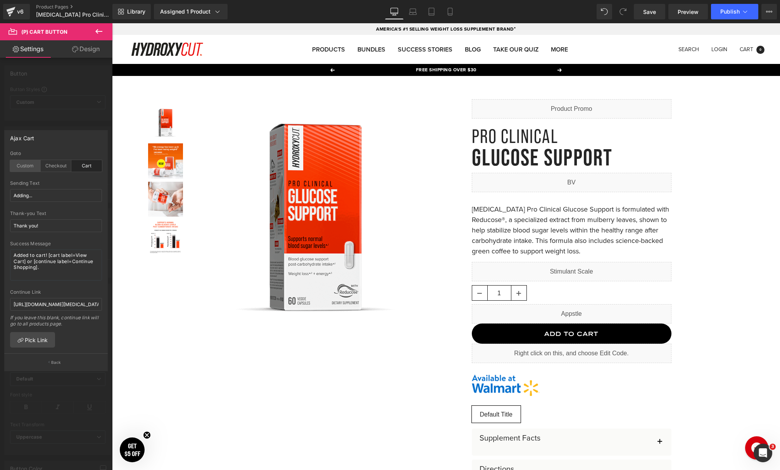
click at [23, 167] on div "Custom" at bounding box center [25, 166] width 31 height 12
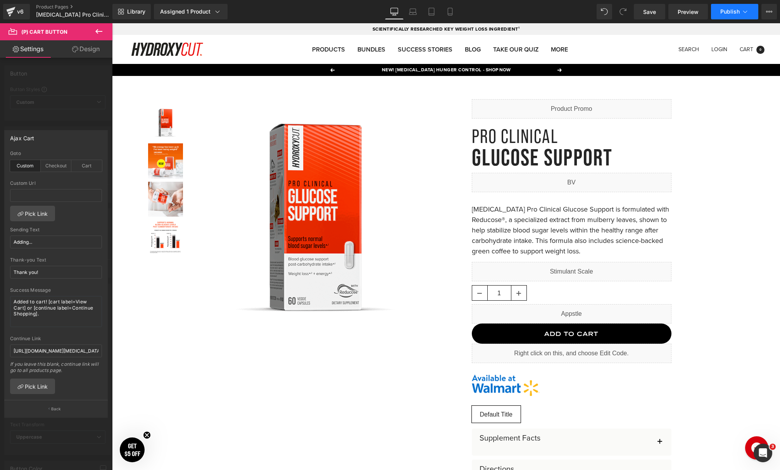
click at [728, 16] on button "Publish" at bounding box center [734, 12] width 47 height 16
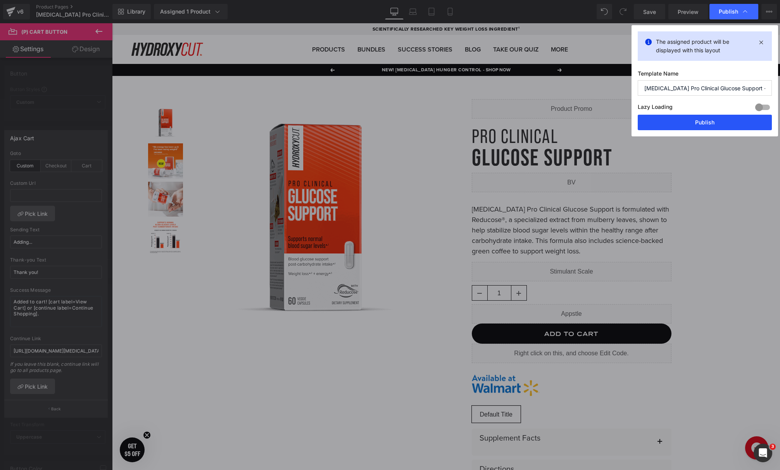
click at [697, 126] on button "Publish" at bounding box center [705, 123] width 134 height 16
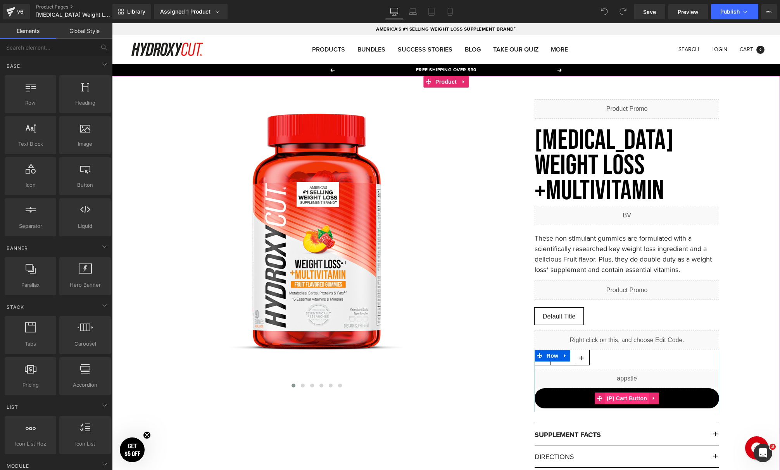
click at [626, 393] on span "(P) Cart Button" at bounding box center [627, 399] width 44 height 12
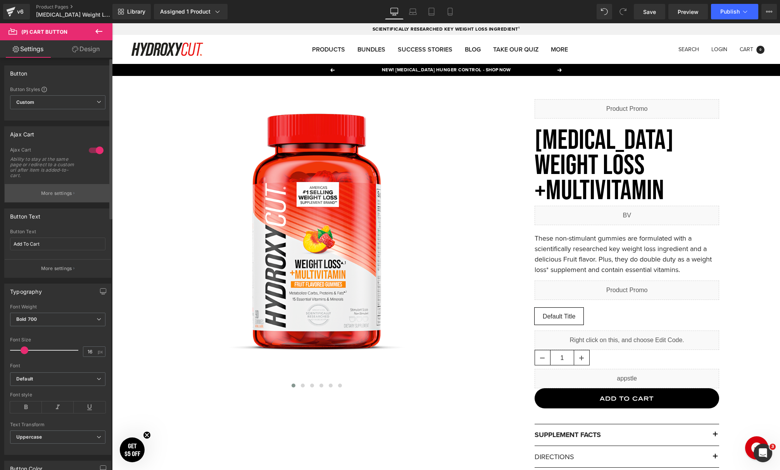
click at [49, 197] on p "More settings" at bounding box center [56, 193] width 31 height 7
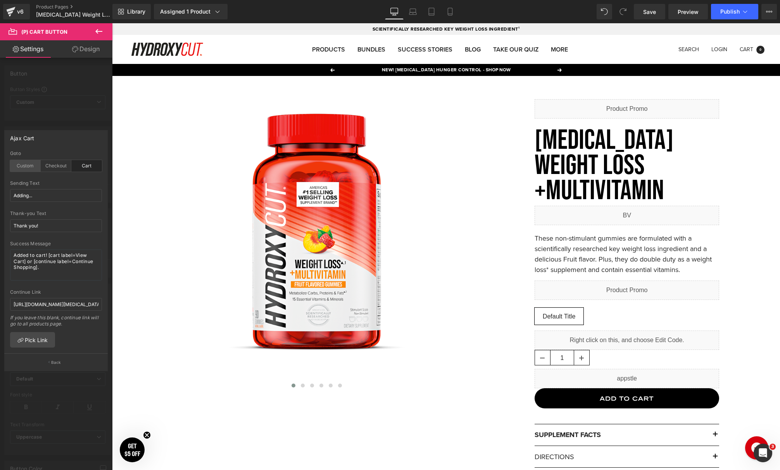
click at [16, 166] on div "Custom" at bounding box center [25, 166] width 31 height 12
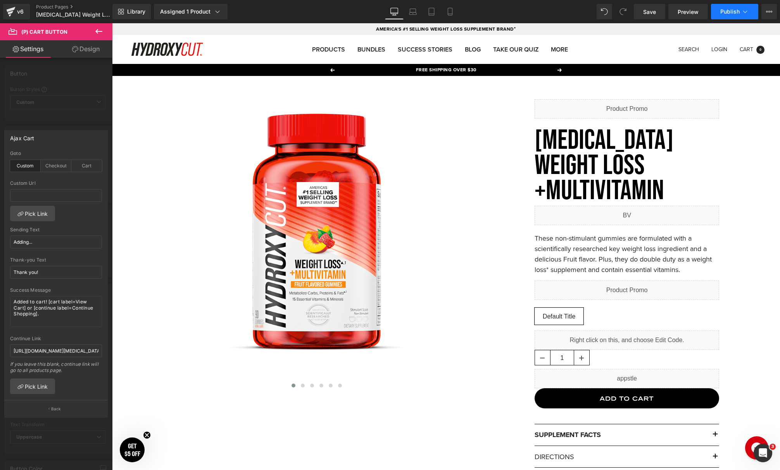
click at [738, 16] on button "Publish" at bounding box center [734, 12] width 47 height 16
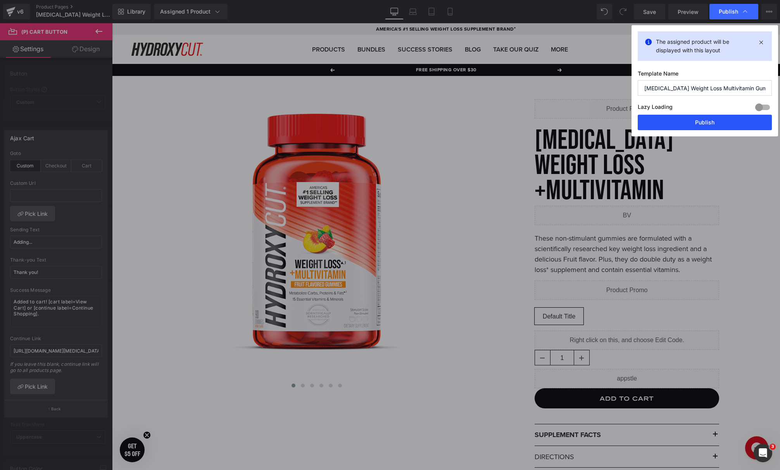
click at [687, 127] on button "Publish" at bounding box center [705, 123] width 134 height 16
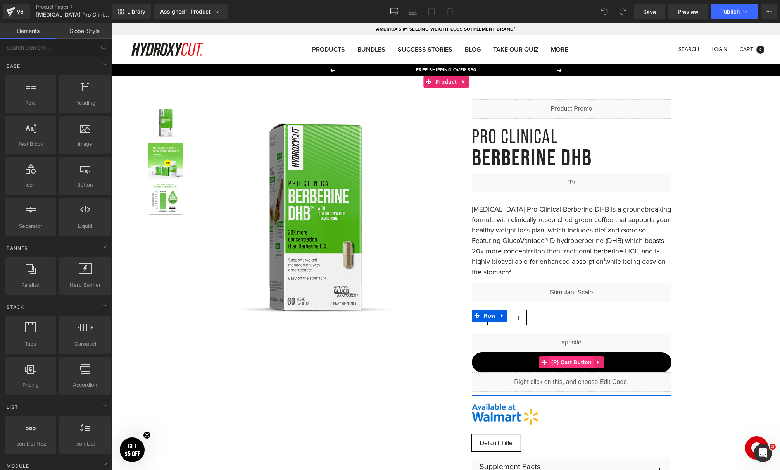
click at [574, 363] on span "(P) Cart Button" at bounding box center [572, 363] width 44 height 12
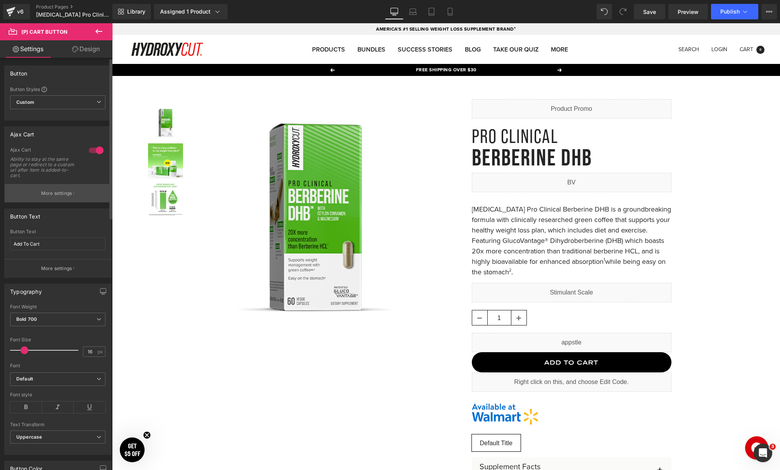
click at [60, 191] on p "More settings" at bounding box center [56, 193] width 31 height 7
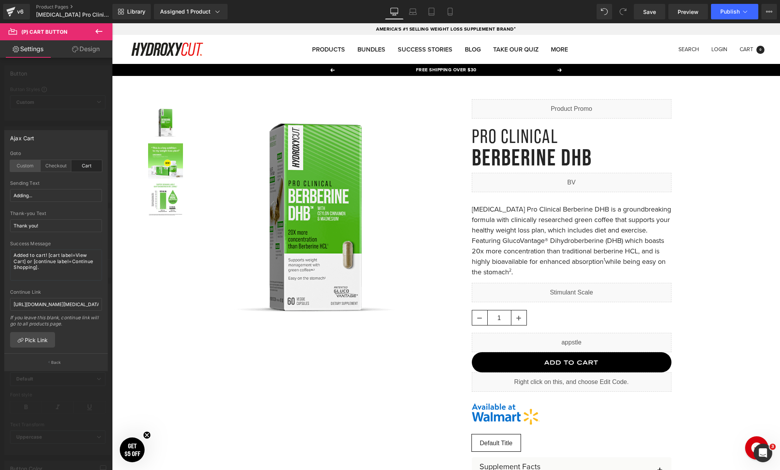
click at [18, 165] on div "Custom" at bounding box center [25, 166] width 31 height 12
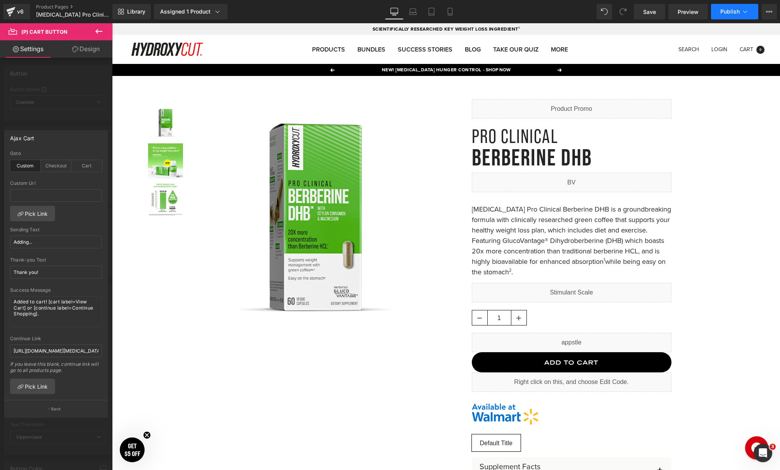
click at [742, 12] on icon at bounding box center [746, 12] width 8 height 8
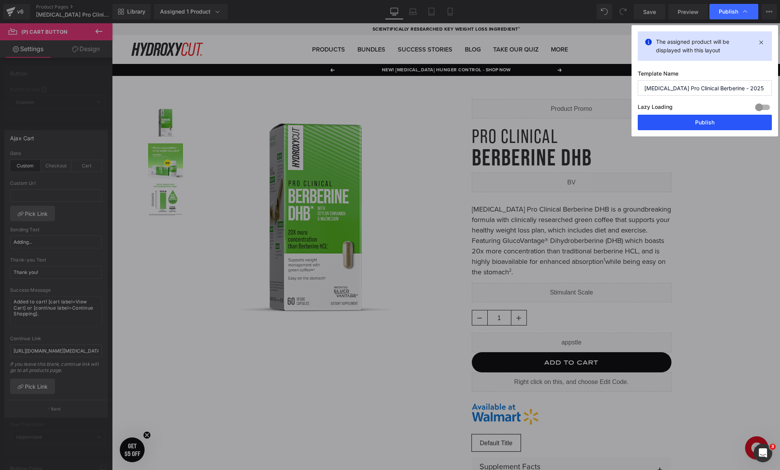
click at [688, 122] on button "Publish" at bounding box center [705, 123] width 134 height 16
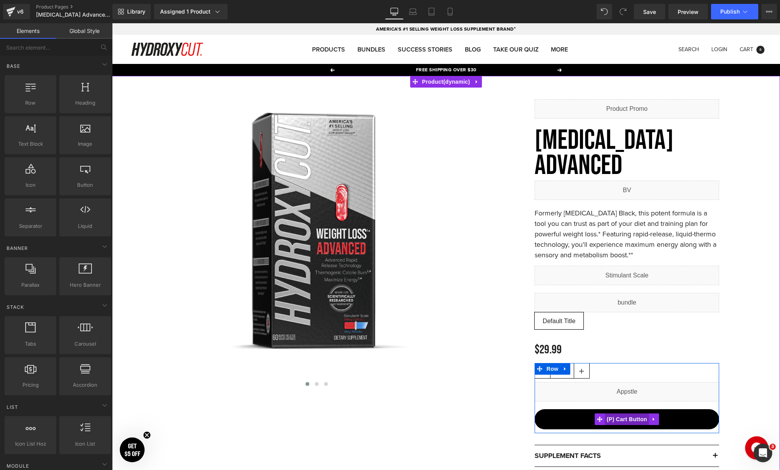
click at [618, 422] on span "(P) Cart Button" at bounding box center [627, 420] width 44 height 12
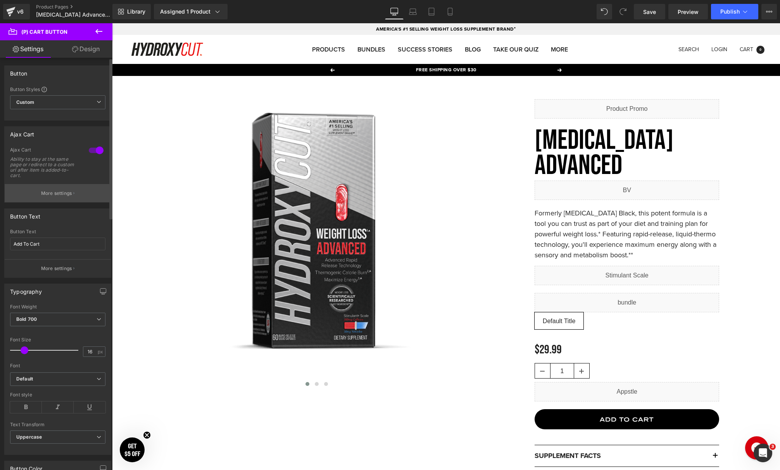
click at [45, 195] on p "More settings" at bounding box center [56, 193] width 31 height 7
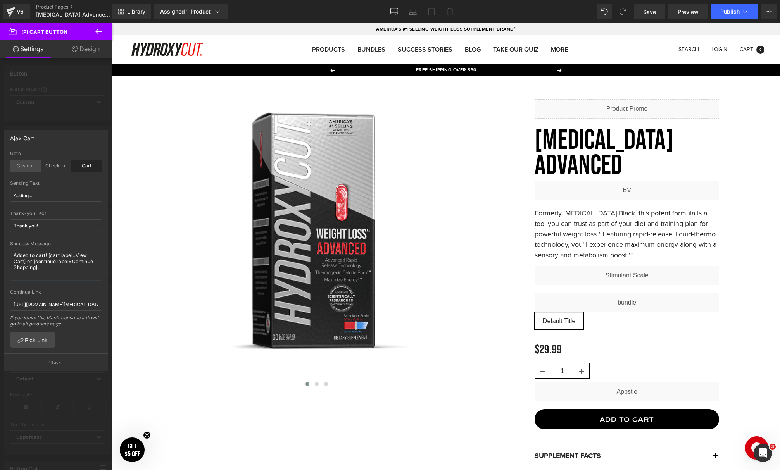
click at [24, 163] on div "Custom" at bounding box center [25, 166] width 31 height 12
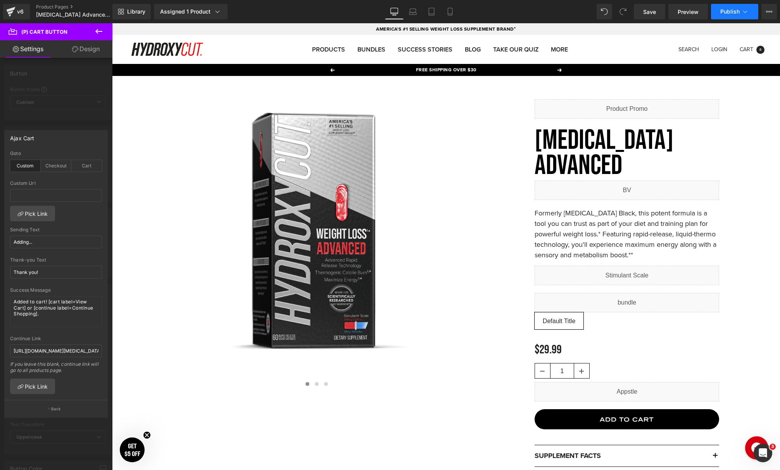
click at [722, 11] on span "Publish" at bounding box center [730, 12] width 19 height 6
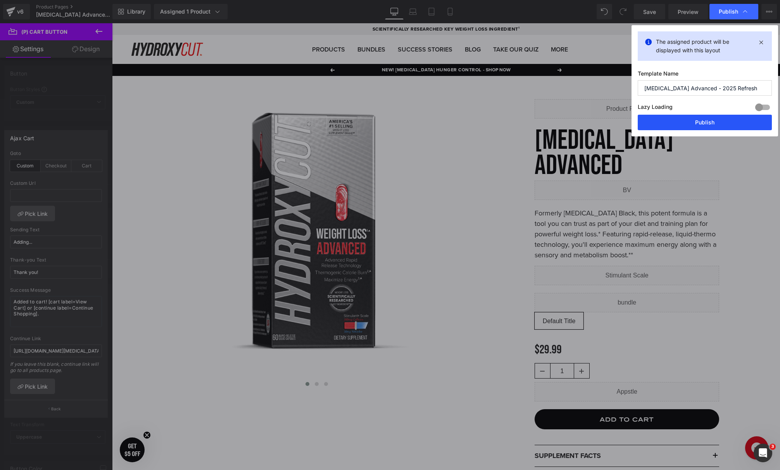
click at [684, 121] on button "Publish" at bounding box center [705, 123] width 134 height 16
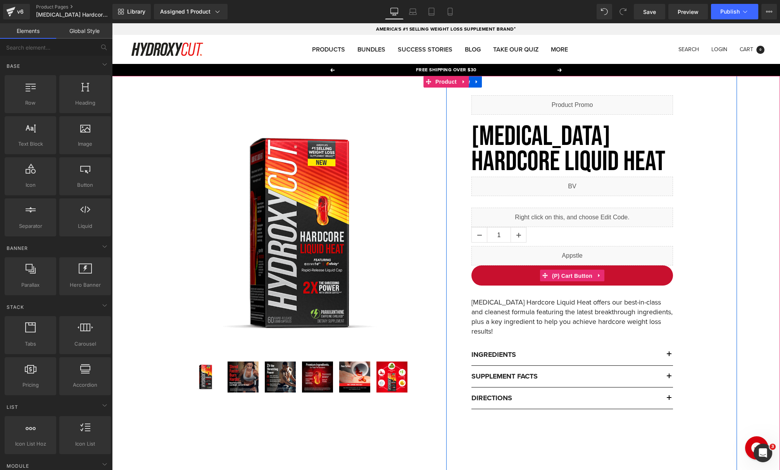
click at [567, 276] on span "(P) Cart Button" at bounding box center [572, 276] width 44 height 12
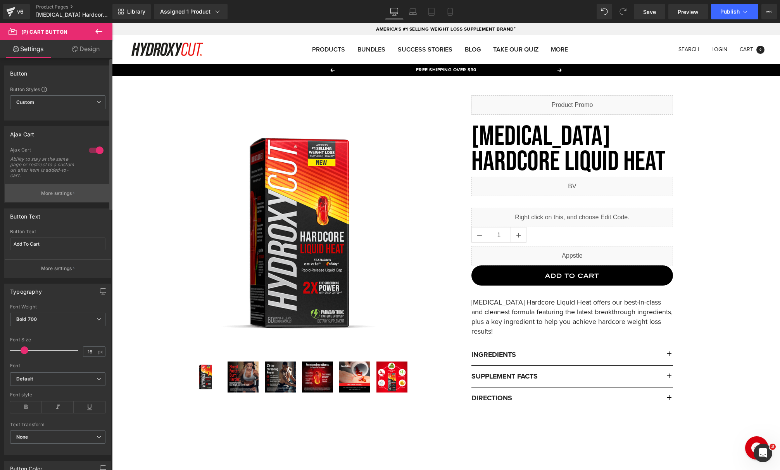
click at [61, 197] on p "More settings" at bounding box center [56, 193] width 31 height 7
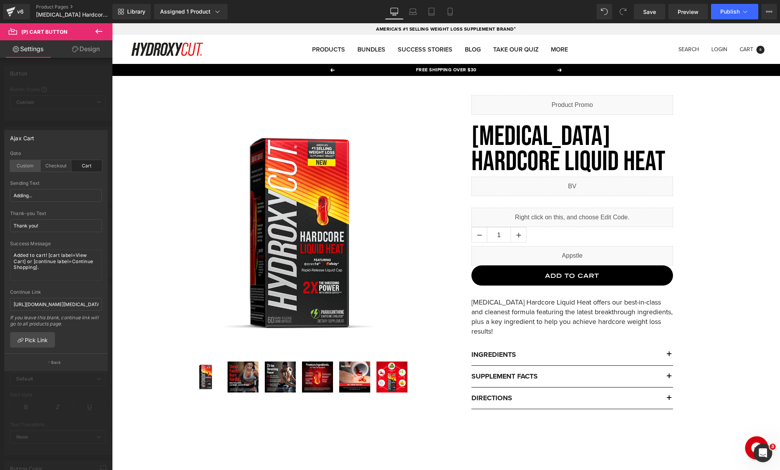
click at [26, 164] on div "Custom" at bounding box center [25, 166] width 31 height 12
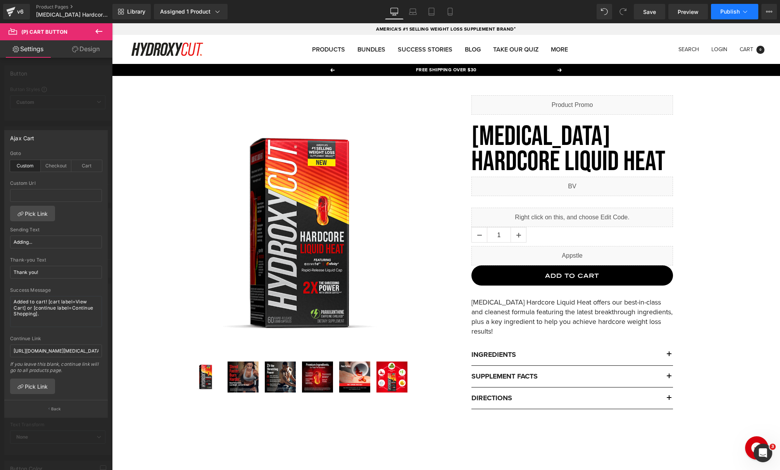
click at [729, 6] on button "Publish" at bounding box center [734, 12] width 47 height 16
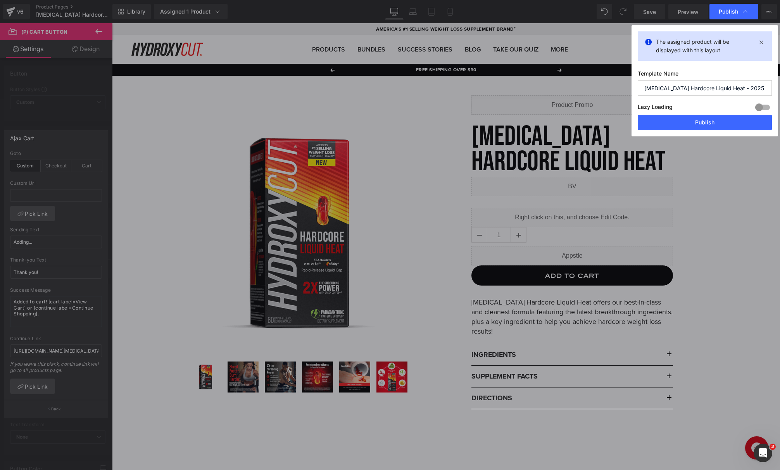
drag, startPoint x: 707, startPoint y: 121, endPoint x: 263, endPoint y: 9, distance: 458.5
click at [707, 121] on button "Publish" at bounding box center [705, 123] width 134 height 16
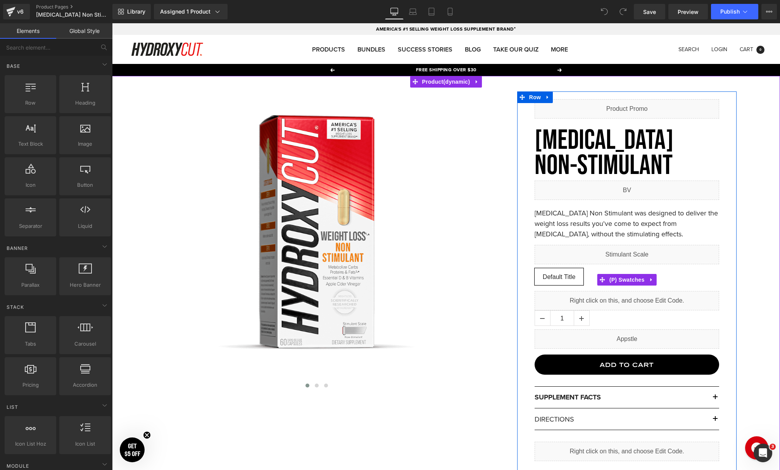
scroll to position [3, 0]
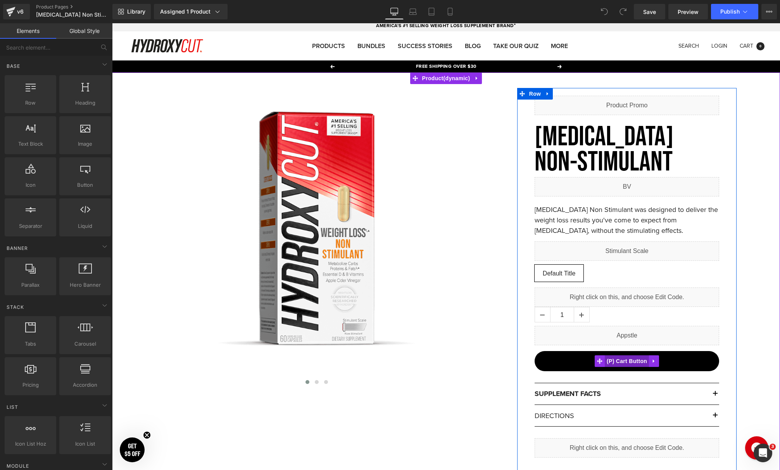
click at [621, 360] on span "(P) Cart Button" at bounding box center [627, 362] width 44 height 12
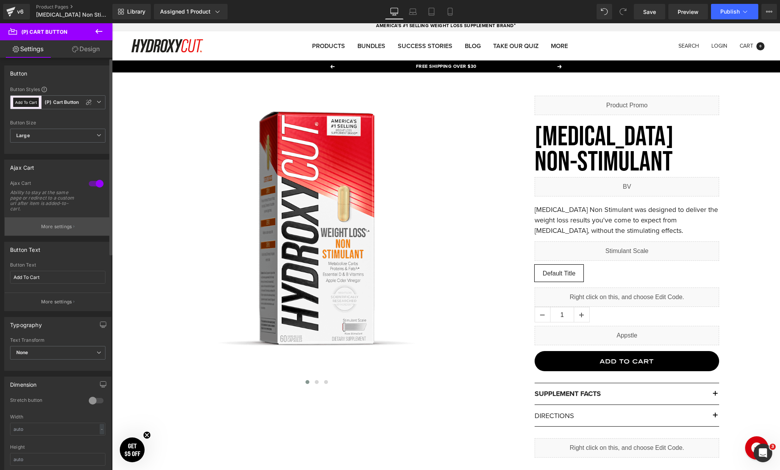
click at [63, 227] on p "More settings" at bounding box center [56, 226] width 31 height 7
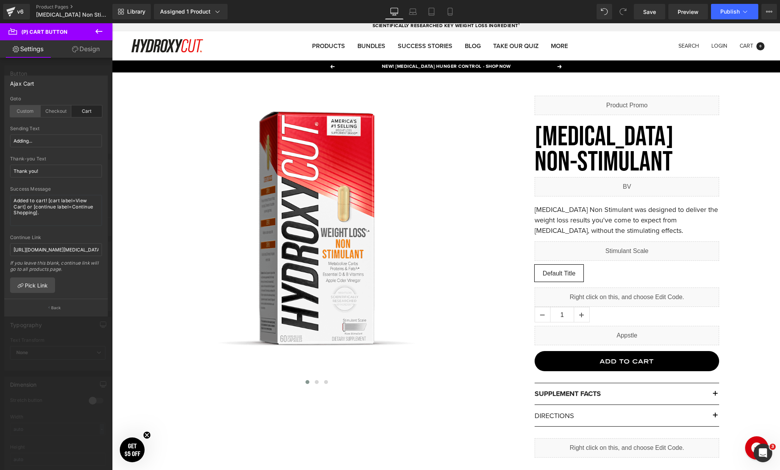
click at [36, 112] on div "Custom" at bounding box center [25, 111] width 31 height 12
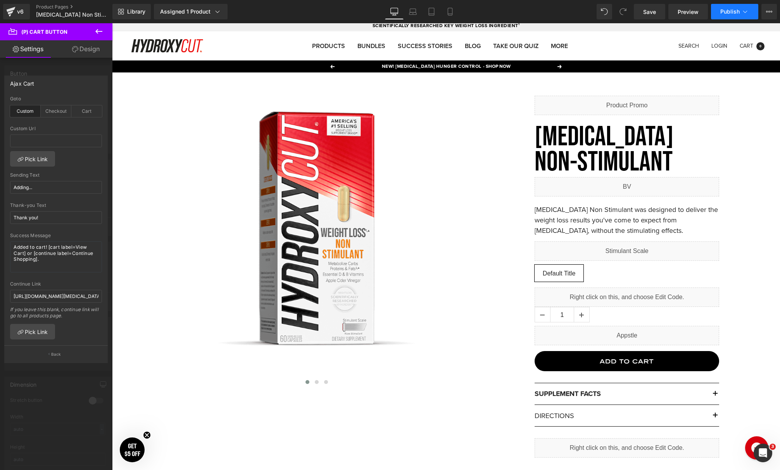
click at [736, 10] on span "Publish" at bounding box center [730, 12] width 19 height 6
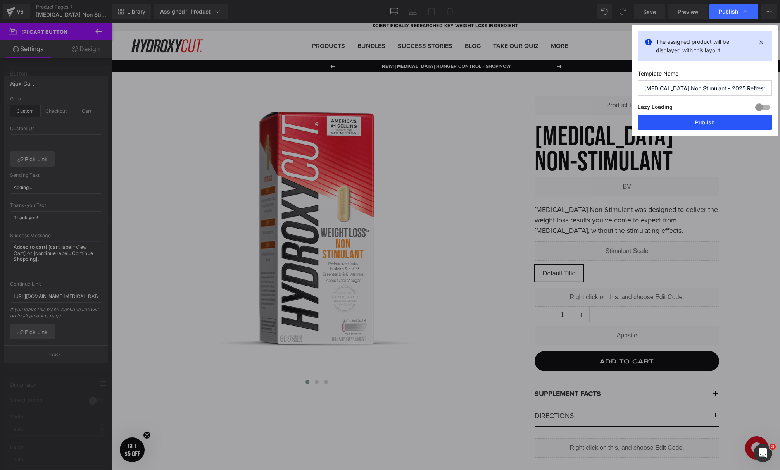
click at [697, 128] on button "Publish" at bounding box center [705, 123] width 134 height 16
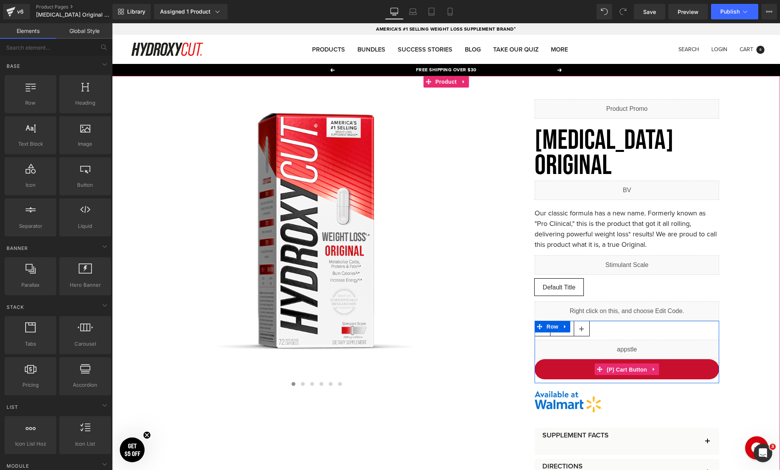
drag, startPoint x: 614, startPoint y: 368, endPoint x: 564, endPoint y: 368, distance: 50.0
click at [614, 368] on span "(P) Cart Button" at bounding box center [627, 370] width 44 height 12
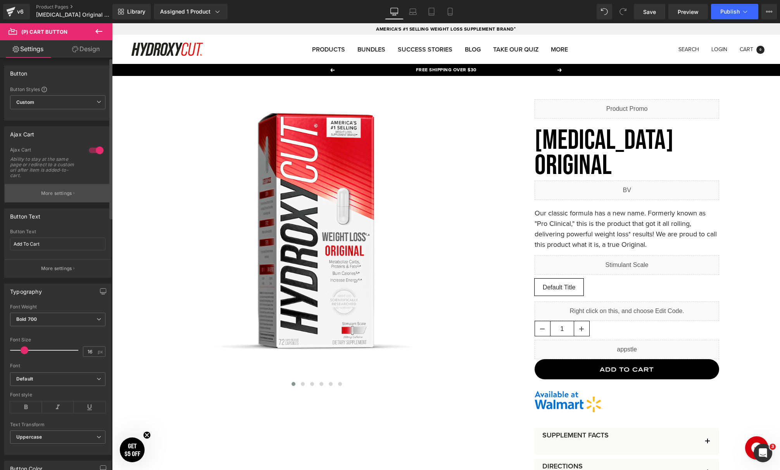
click at [55, 194] on p "More settings" at bounding box center [56, 193] width 31 height 7
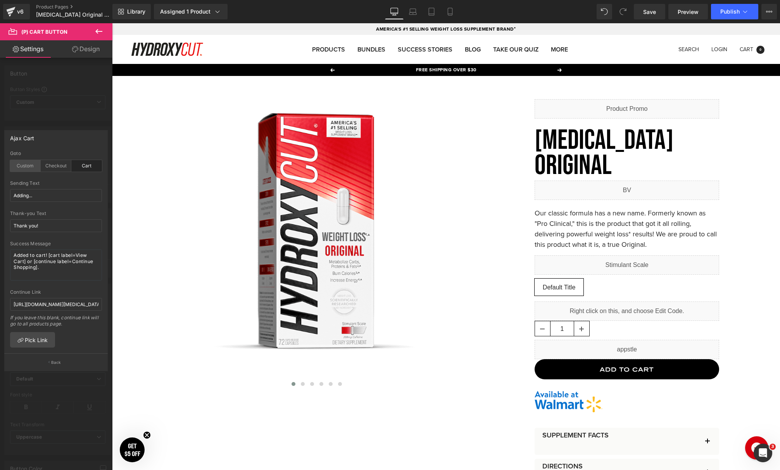
click at [12, 164] on div "Custom" at bounding box center [25, 166] width 31 height 12
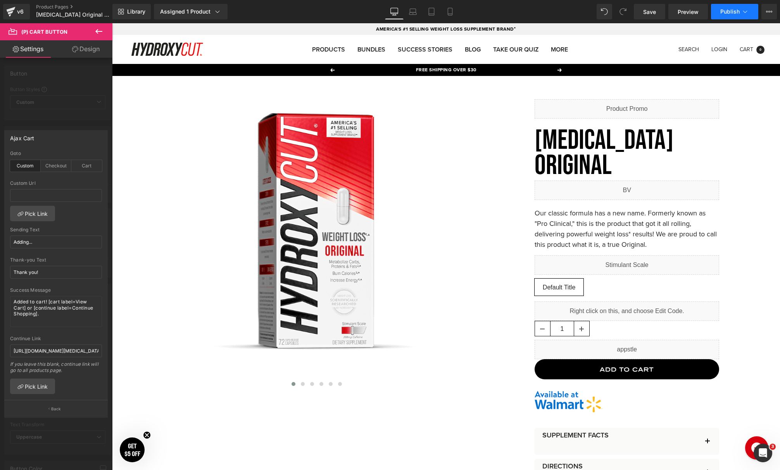
click at [735, 11] on span "Publish" at bounding box center [730, 12] width 19 height 6
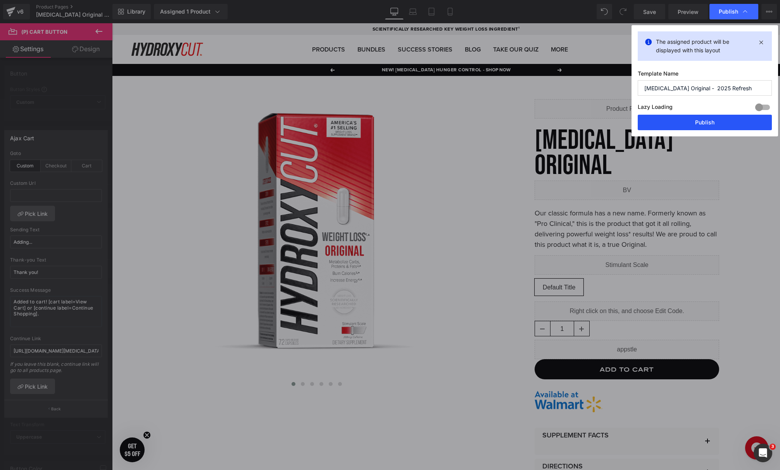
click at [691, 124] on button "Publish" at bounding box center [705, 123] width 134 height 16
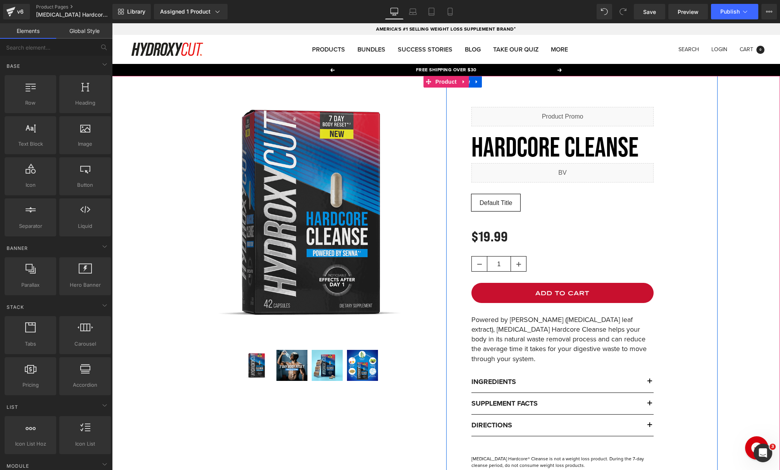
click at [559, 289] on span "(P) Cart Button" at bounding box center [562, 293] width 35 height 9
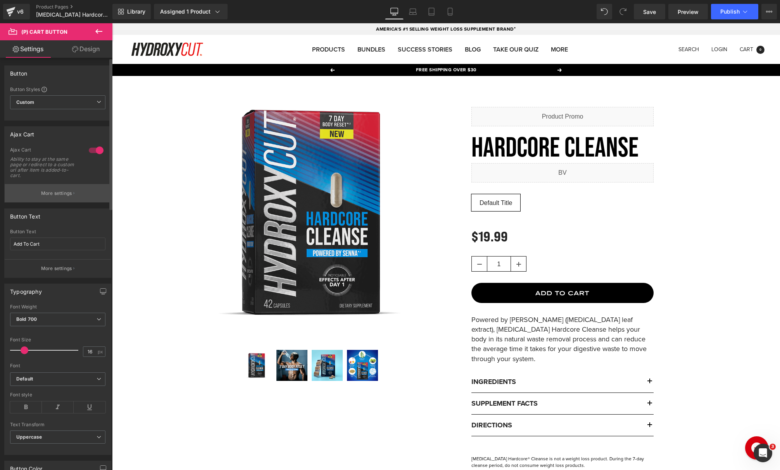
click at [51, 193] on p "More settings" at bounding box center [56, 193] width 31 height 7
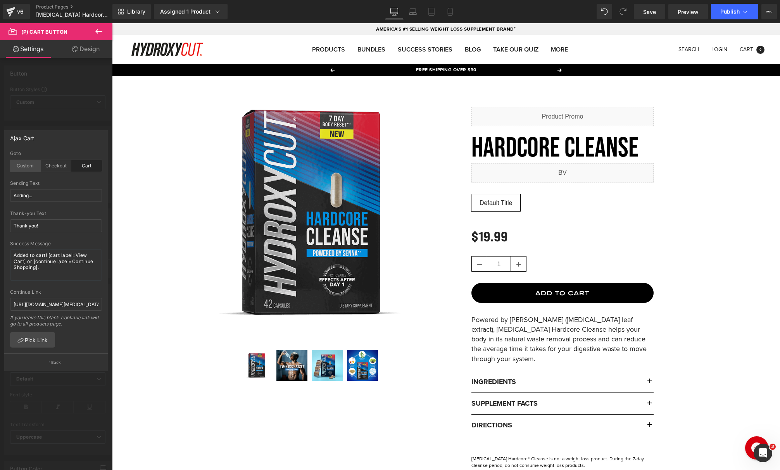
click at [14, 168] on div "Custom" at bounding box center [25, 166] width 31 height 12
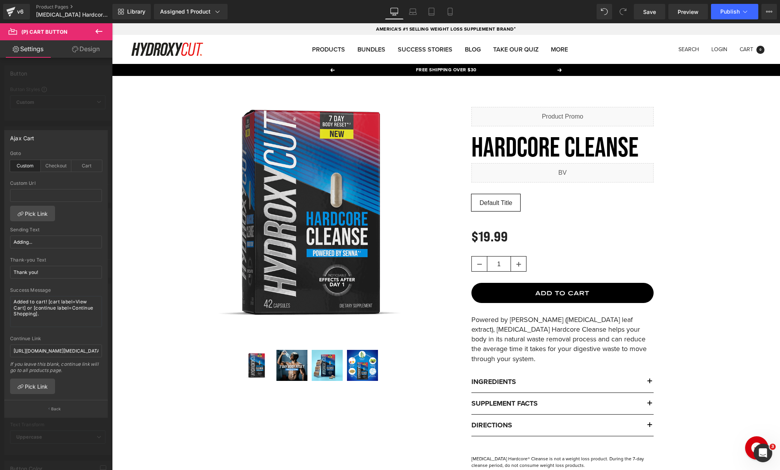
click at [723, 19] on div "Library Assigned 1 Product Product Preview Hardcore Cleanse Manage assigned pro…" at bounding box center [446, 11] width 668 height 23
click at [724, 16] on button "Publish" at bounding box center [734, 12] width 47 height 16
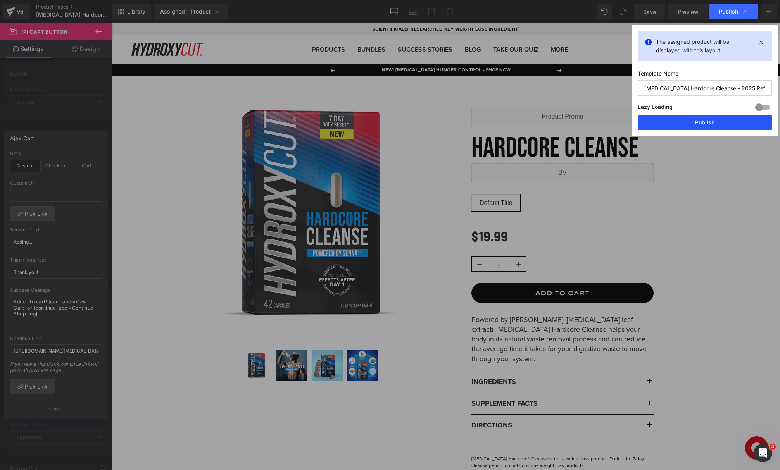
click at [676, 129] on button "Publish" at bounding box center [705, 123] width 134 height 16
